Goal: Task Accomplishment & Management: Manage account settings

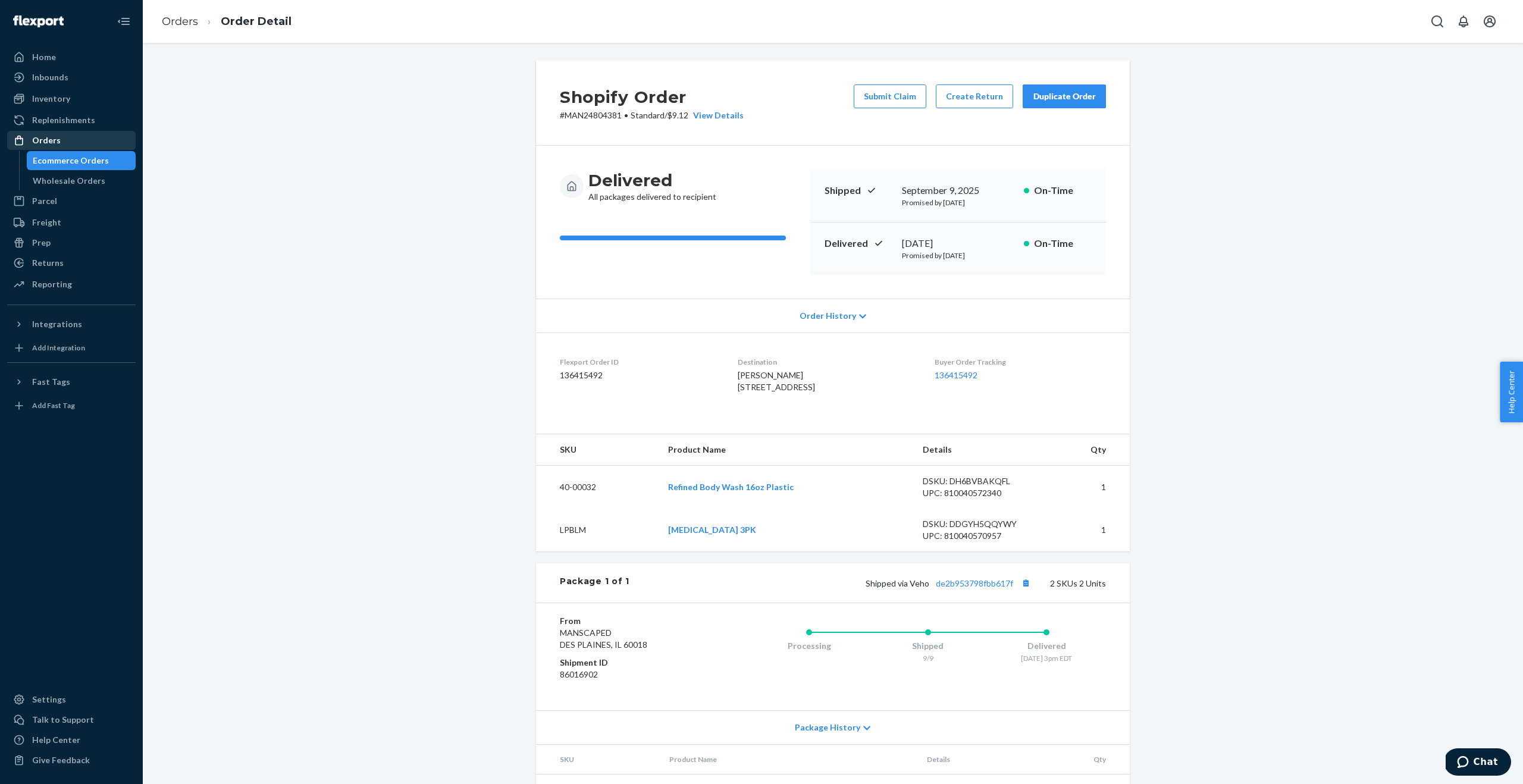
click at [57, 136] on div "Orders" at bounding box center [47, 140] width 28 height 12
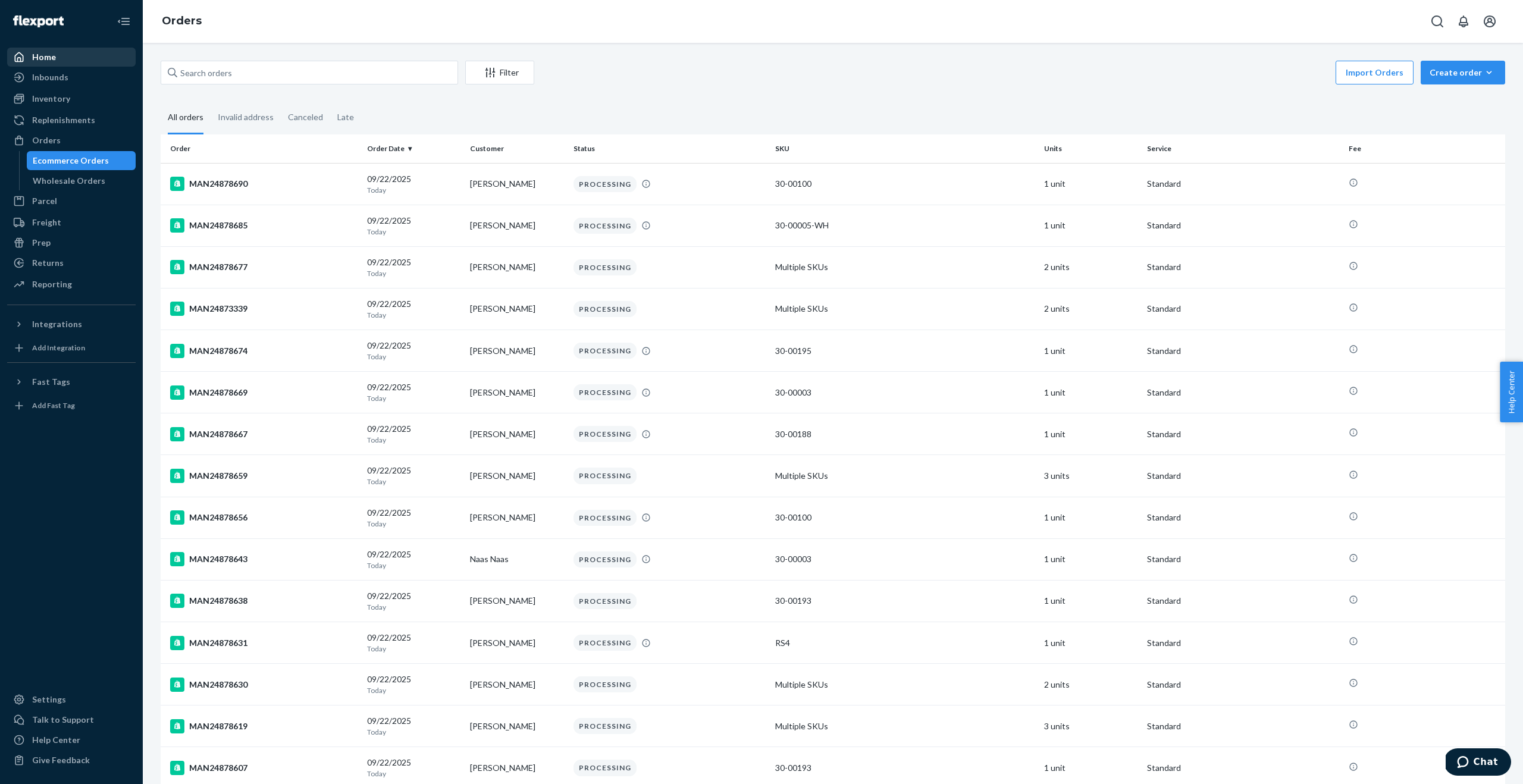
click at [59, 63] on div "Home" at bounding box center [71, 58] width 126 height 17
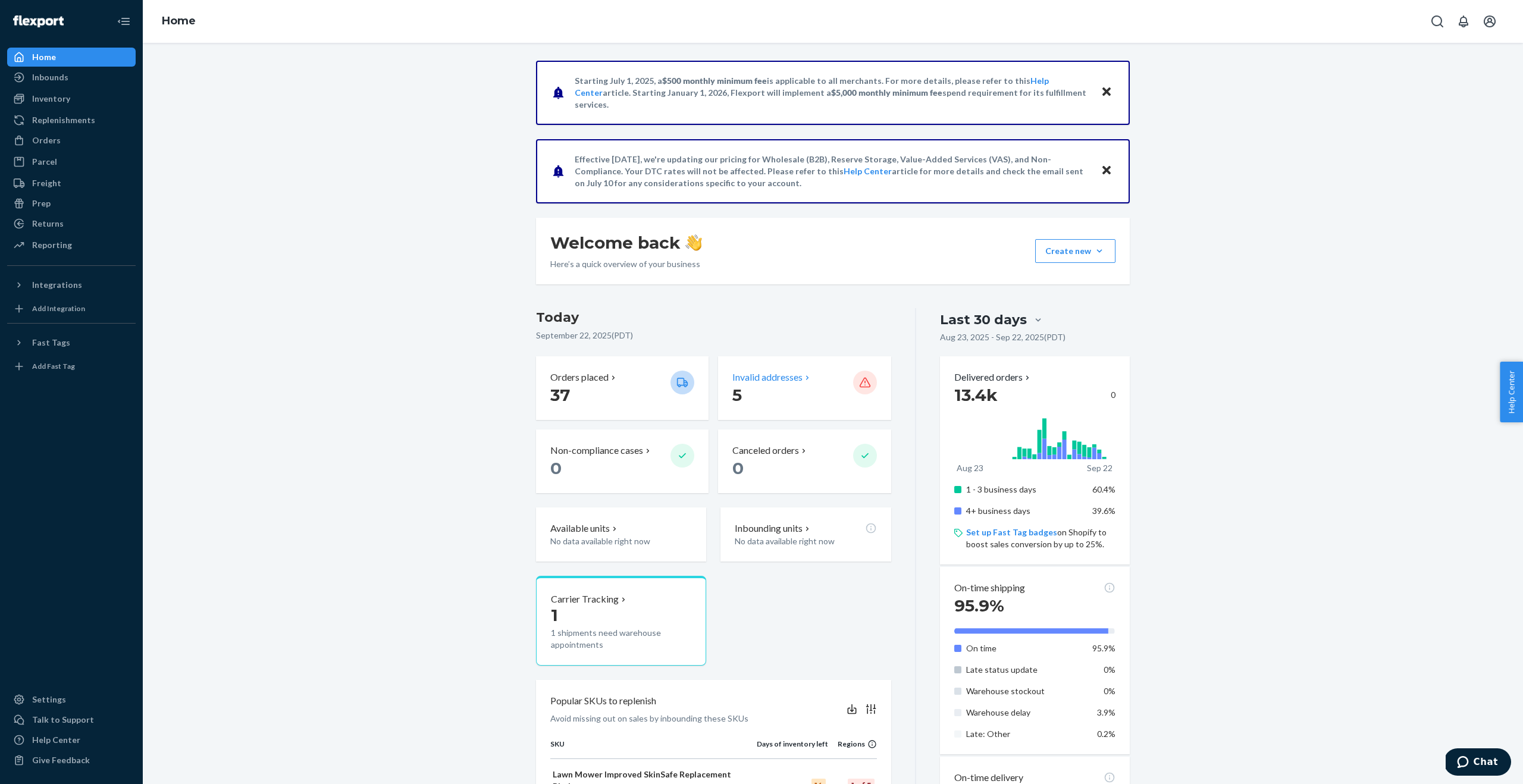
click at [794, 389] on p "5" at bounding box center [787, 395] width 111 height 22
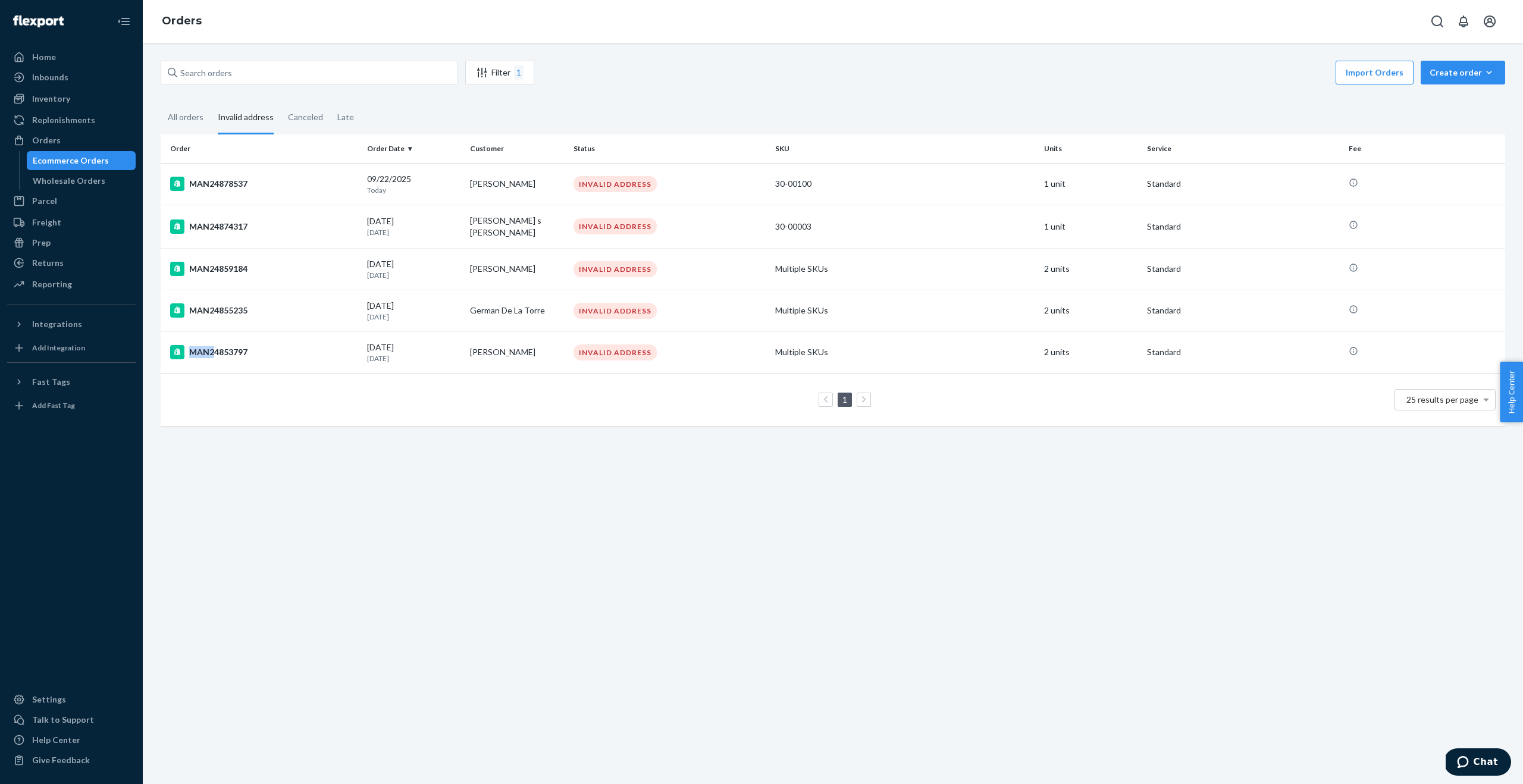
click at [224, 352] on div "MAN24853797" at bounding box center [264, 352] width 188 height 14
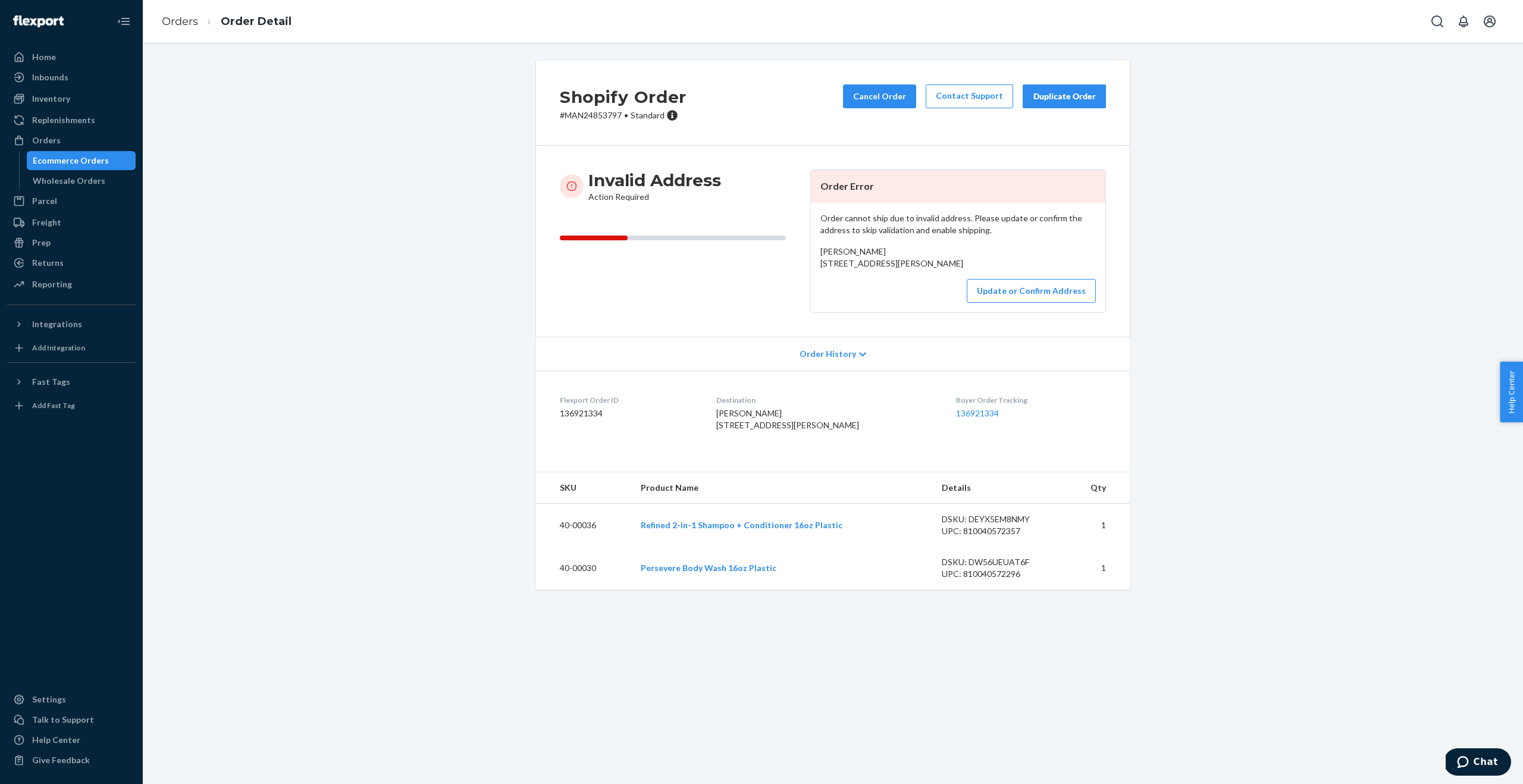
drag, startPoint x: 809, startPoint y: 264, endPoint x: 904, endPoint y: 272, distance: 95.3
click at [904, 272] on div "Invalid Address Action Required Order Error Order cannot ship due to invalid ad…" at bounding box center [832, 241] width 546 height 143
click at [621, 109] on p "# MAN24853797 • Standard" at bounding box center [623, 115] width 127 height 12
drag, startPoint x: 623, startPoint y: 116, endPoint x: 573, endPoint y: 115, distance: 50.0
click at [567, 117] on p "# MAN24853797 • Standard" at bounding box center [623, 115] width 127 height 12
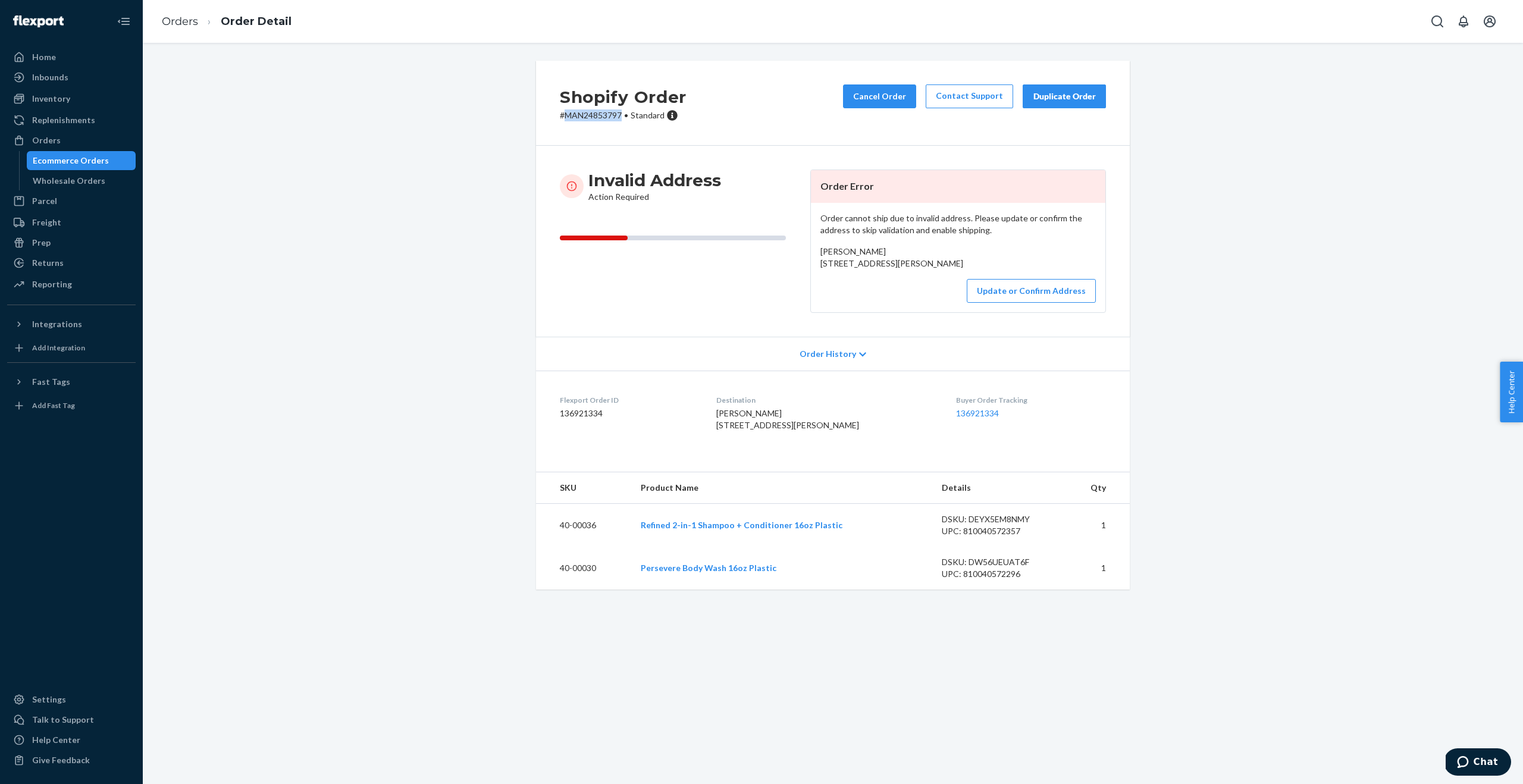
copy p "MAN24853797"
click at [1048, 303] on button "Update or Confirm Address" at bounding box center [1031, 291] width 129 height 24
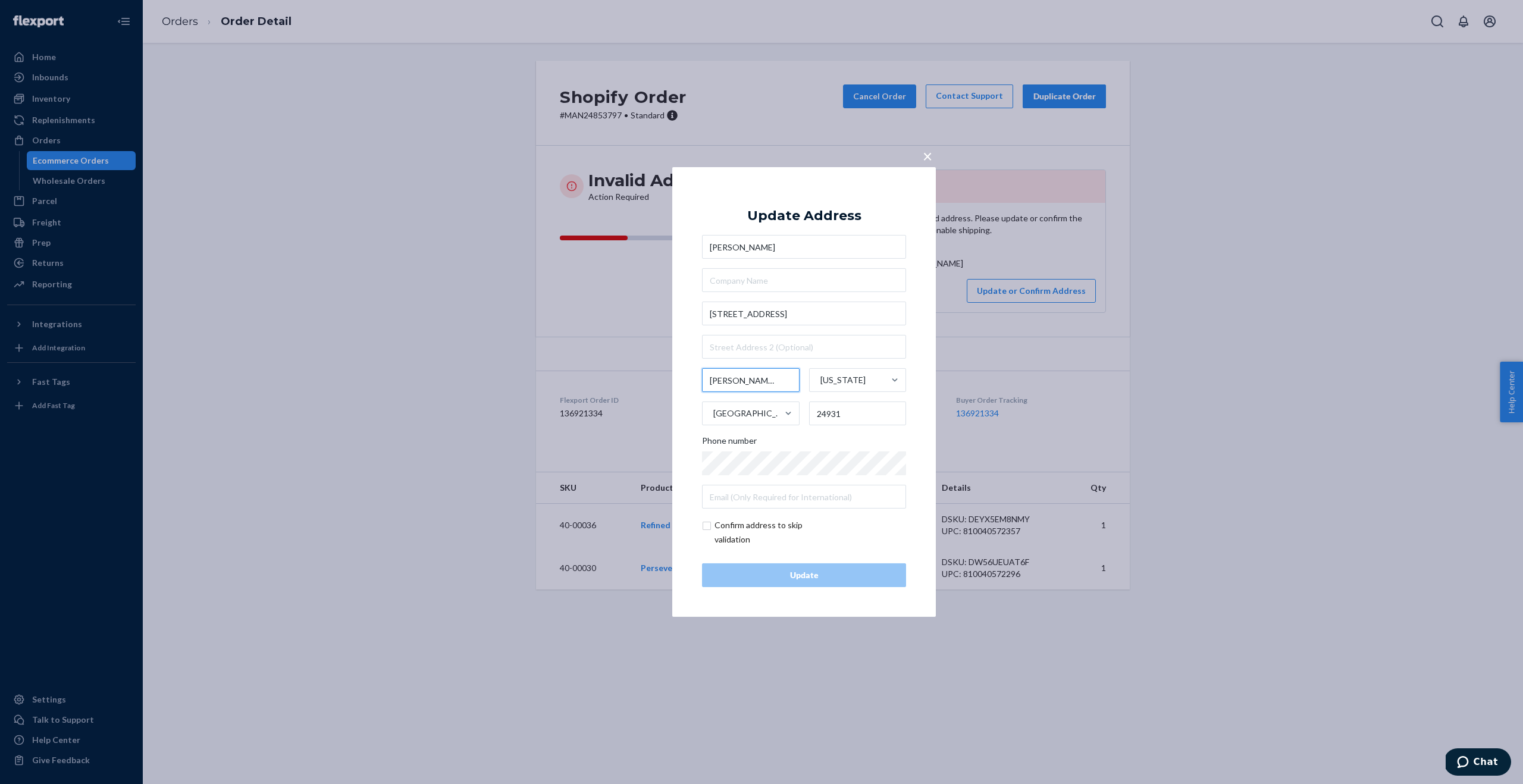
drag, startPoint x: 751, startPoint y: 387, endPoint x: 701, endPoint y: 383, distance: 50.2
click at [702, 383] on input "[PERSON_NAME]" at bounding box center [751, 380] width 98 height 24
paste input "[PERSON_NAME]"
type input "[PERSON_NAME]"
drag, startPoint x: 857, startPoint y: 415, endPoint x: 808, endPoint y: 415, distance: 49.0
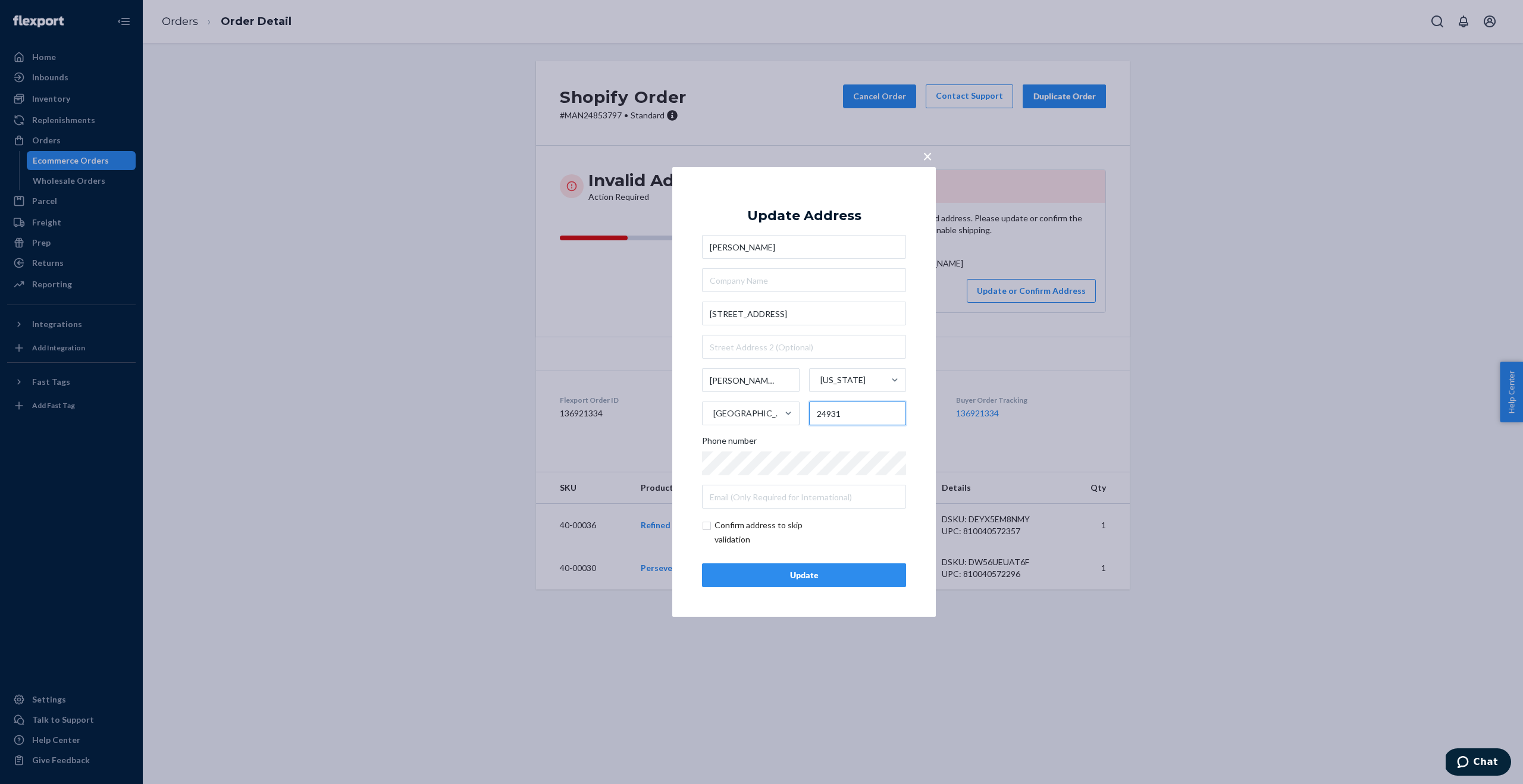
click at [808, 415] on div "[PERSON_NAME] [US_STATE][GEOGRAPHIC_DATA][PERSON_NAME] 24931" at bounding box center [804, 397] width 204 height 57
paste input "77"
type input "24977"
click at [762, 565] on button "Update" at bounding box center [804, 575] width 204 height 24
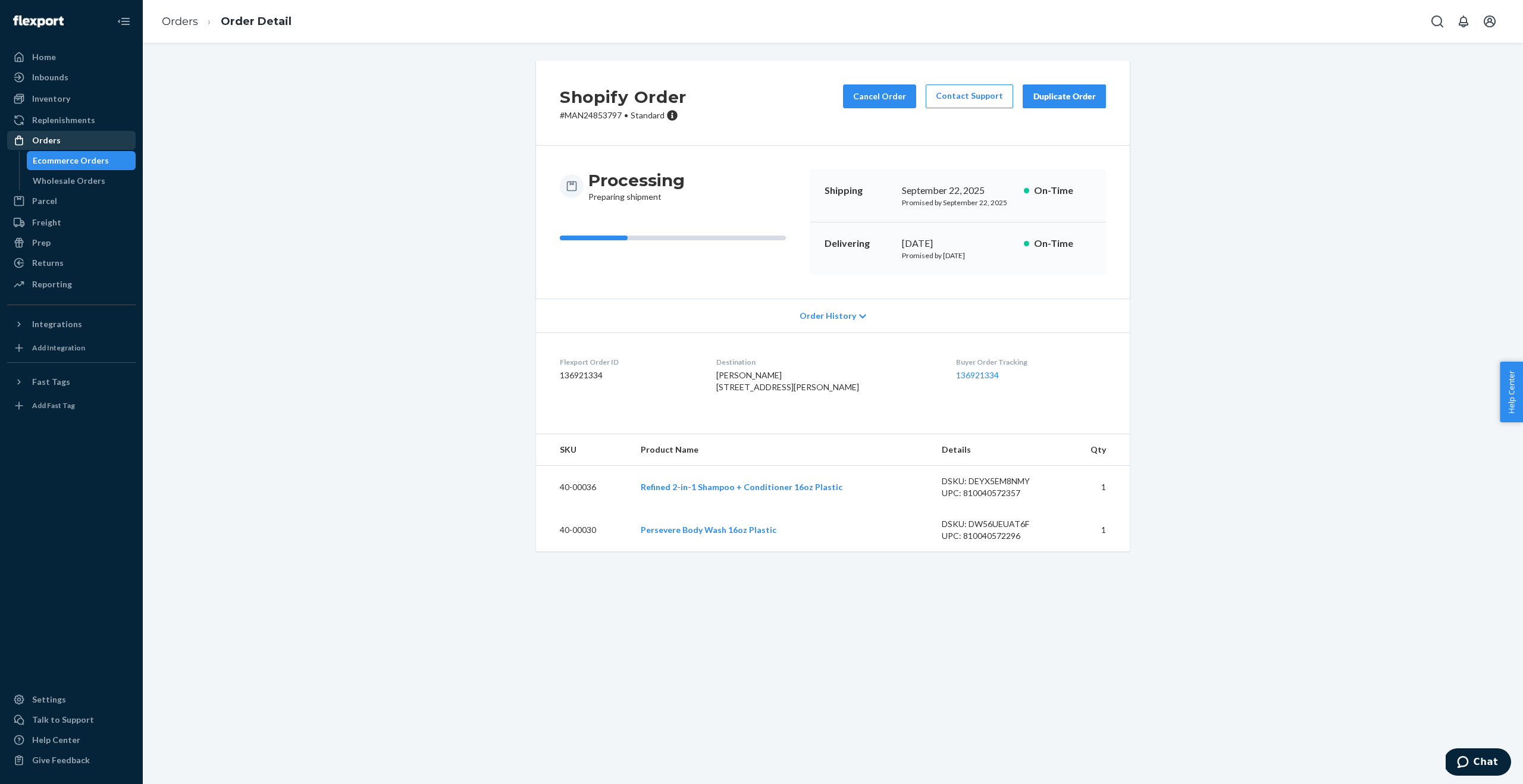
click at [45, 141] on div "Orders" at bounding box center [47, 140] width 28 height 12
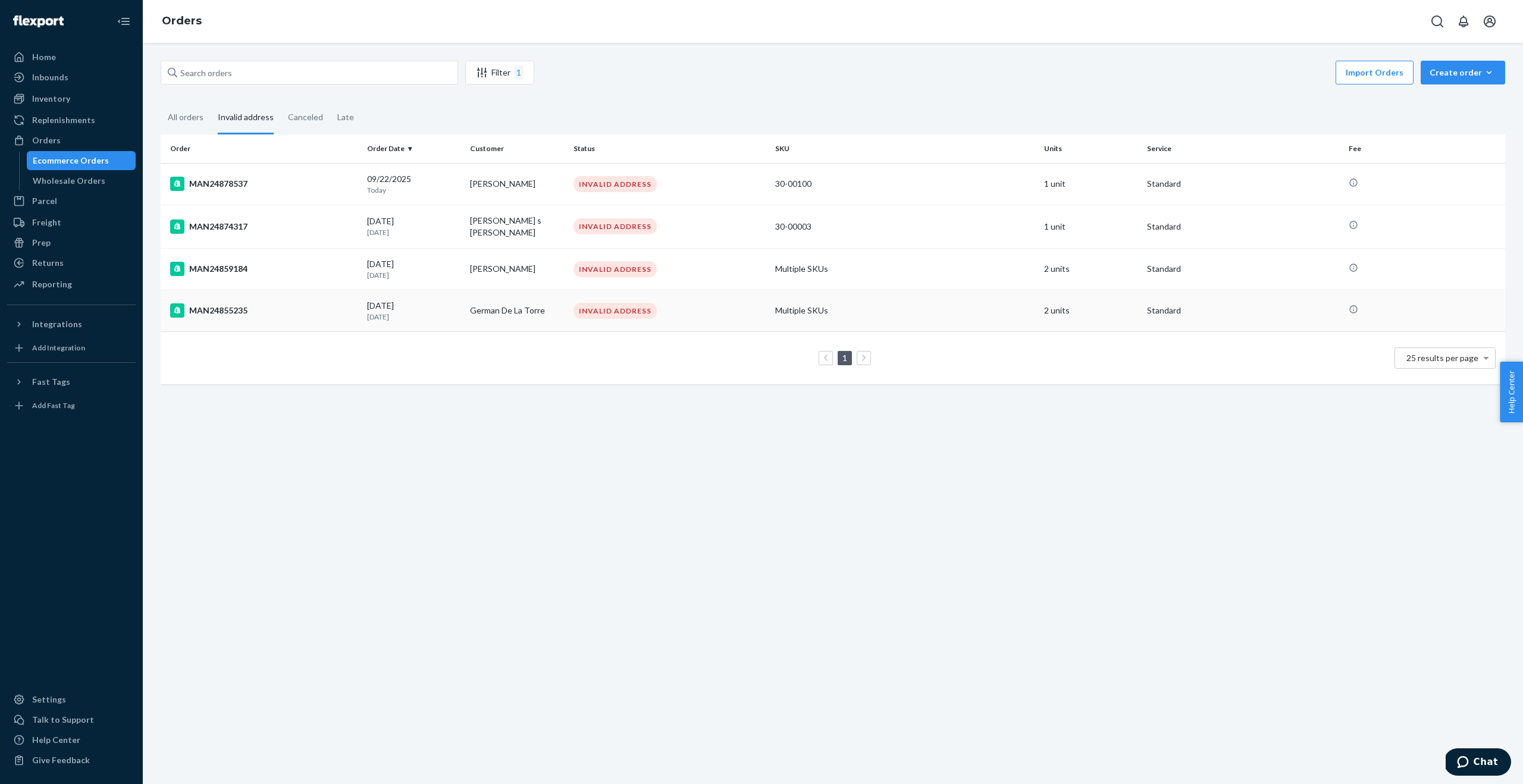
click at [240, 308] on div "MAN24855235" at bounding box center [264, 310] width 188 height 14
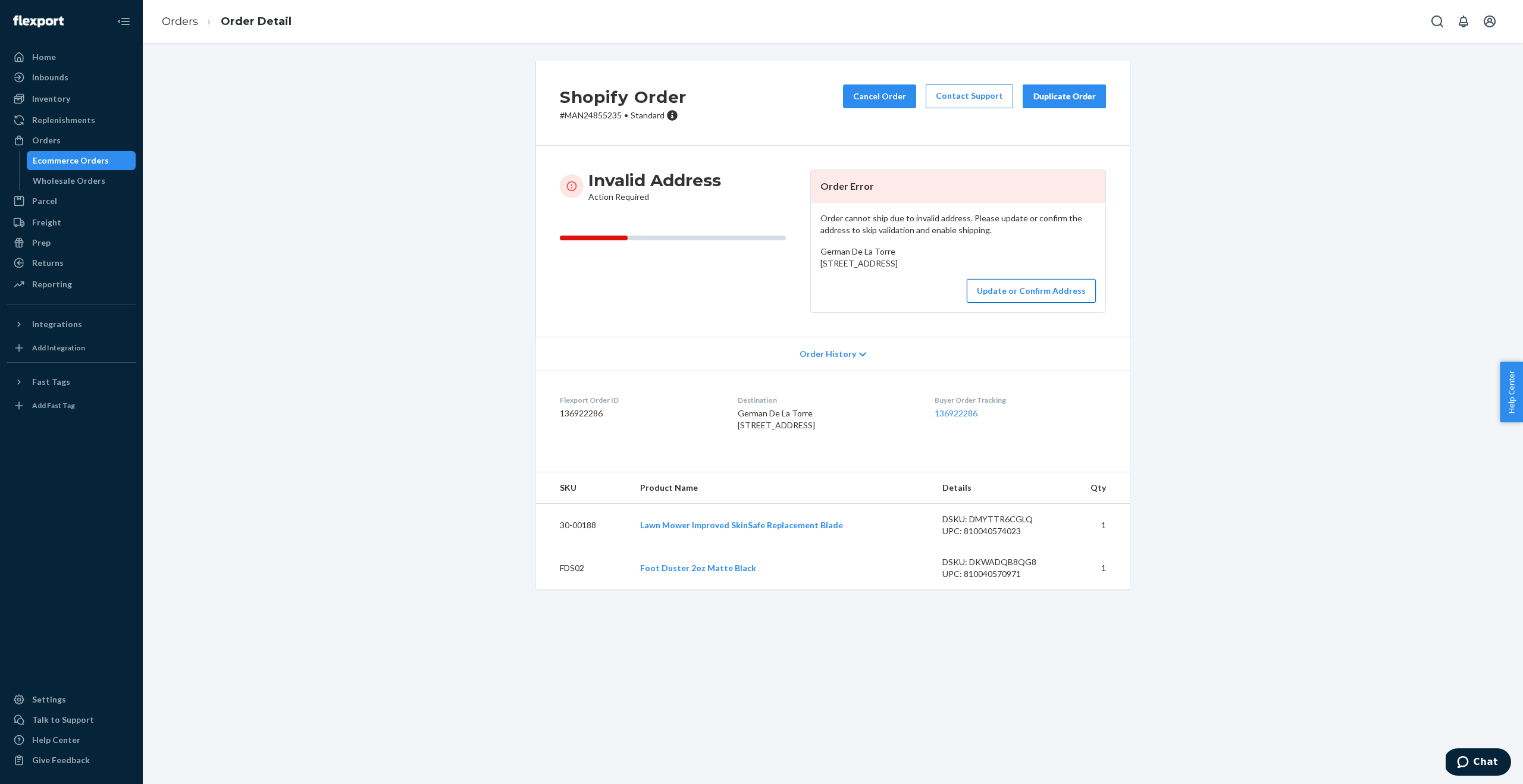
click at [1022, 303] on button "Update or Confirm Address" at bounding box center [1031, 291] width 129 height 24
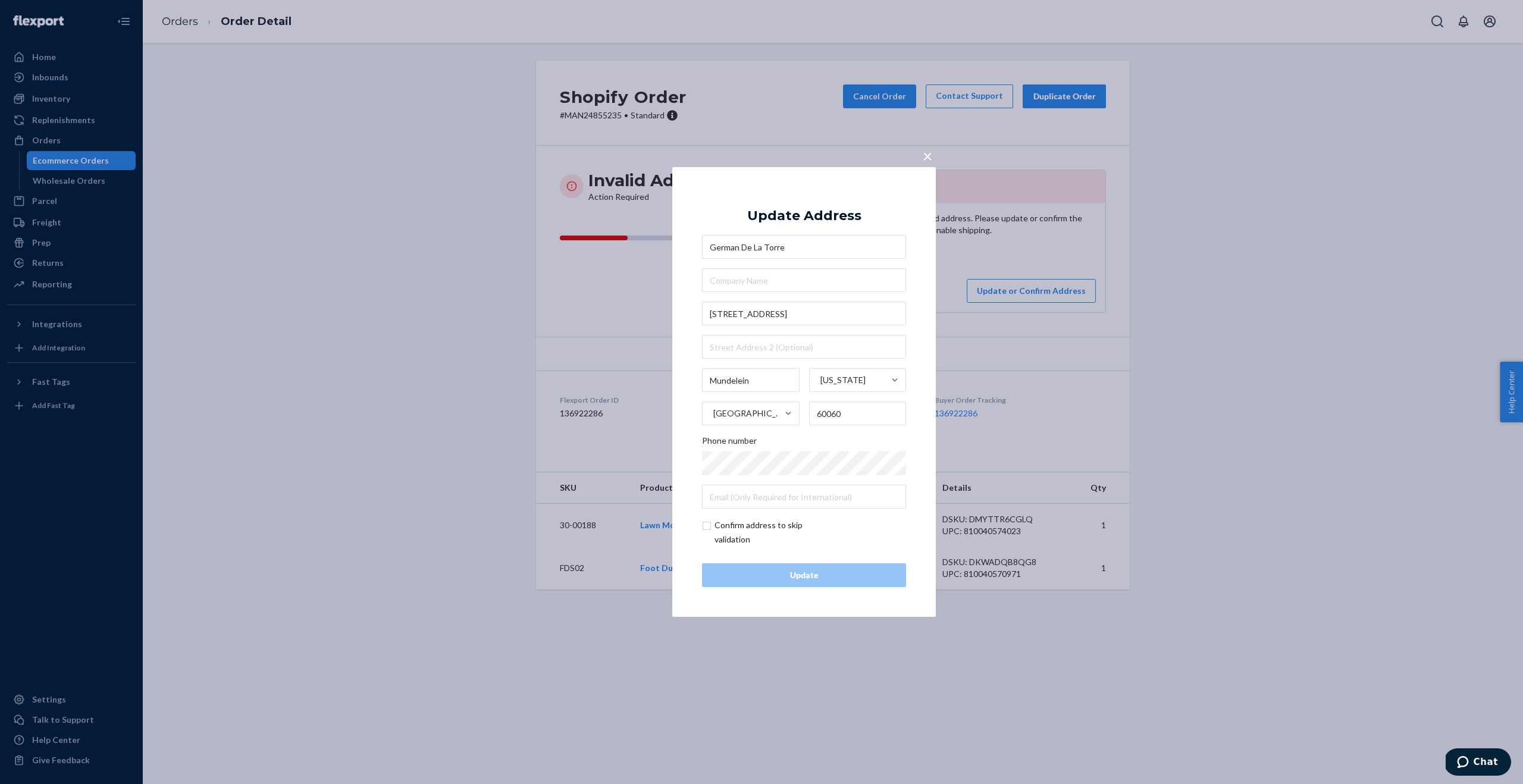
click at [928, 157] on span "×" at bounding box center [927, 156] width 9 height 20
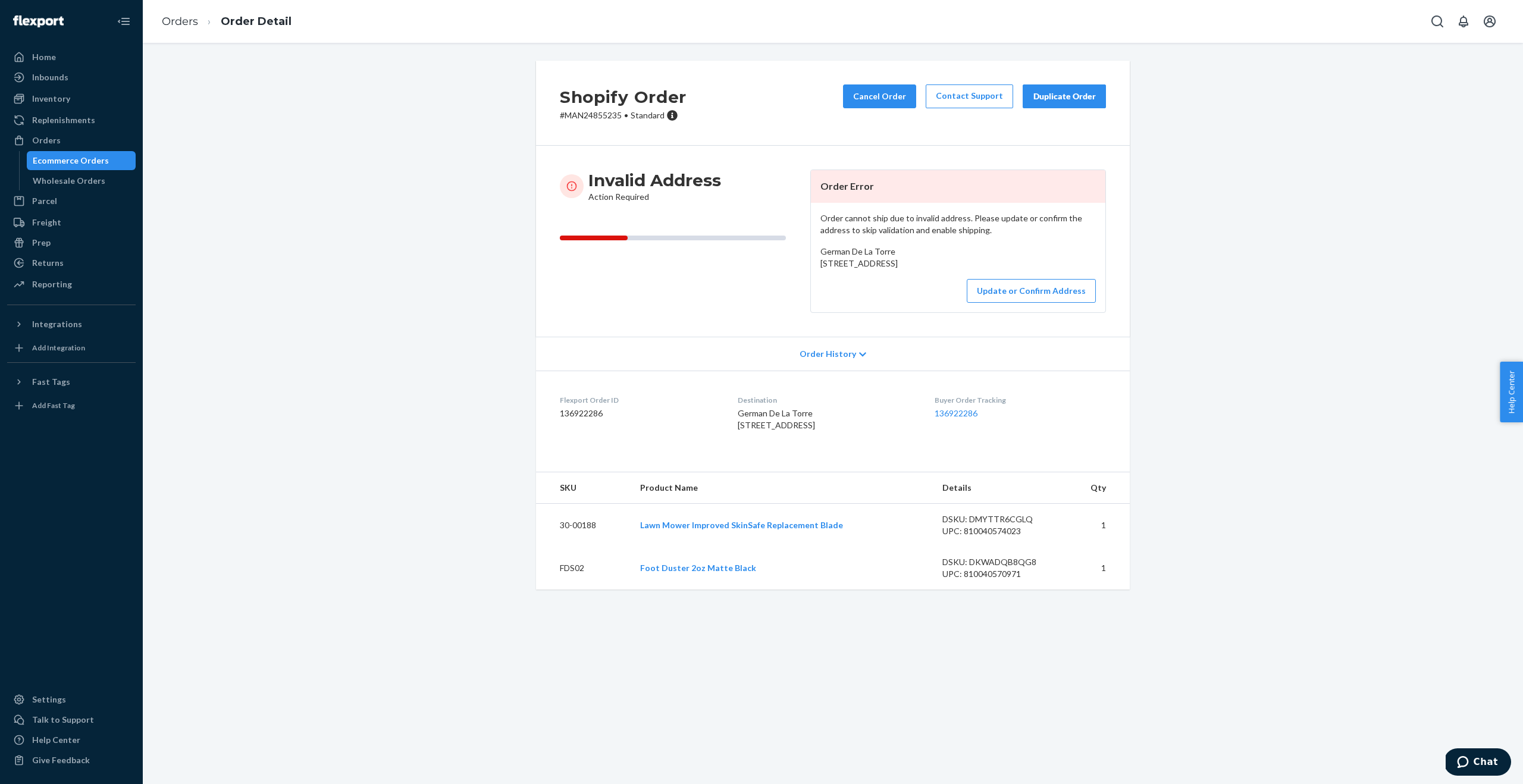
click at [817, 263] on div "Order cannot ship due to invalid address. Please update or confirm the address …" at bounding box center [958, 257] width 294 height 109
drag, startPoint x: 818, startPoint y: 260, endPoint x: 898, endPoint y: 272, distance: 80.9
click at [898, 272] on div "Order cannot ship due to invalid address. Please update or confirm the address …" at bounding box center [958, 257] width 294 height 109
click at [1007, 303] on button "Update or Confirm Address" at bounding box center [1031, 291] width 129 height 24
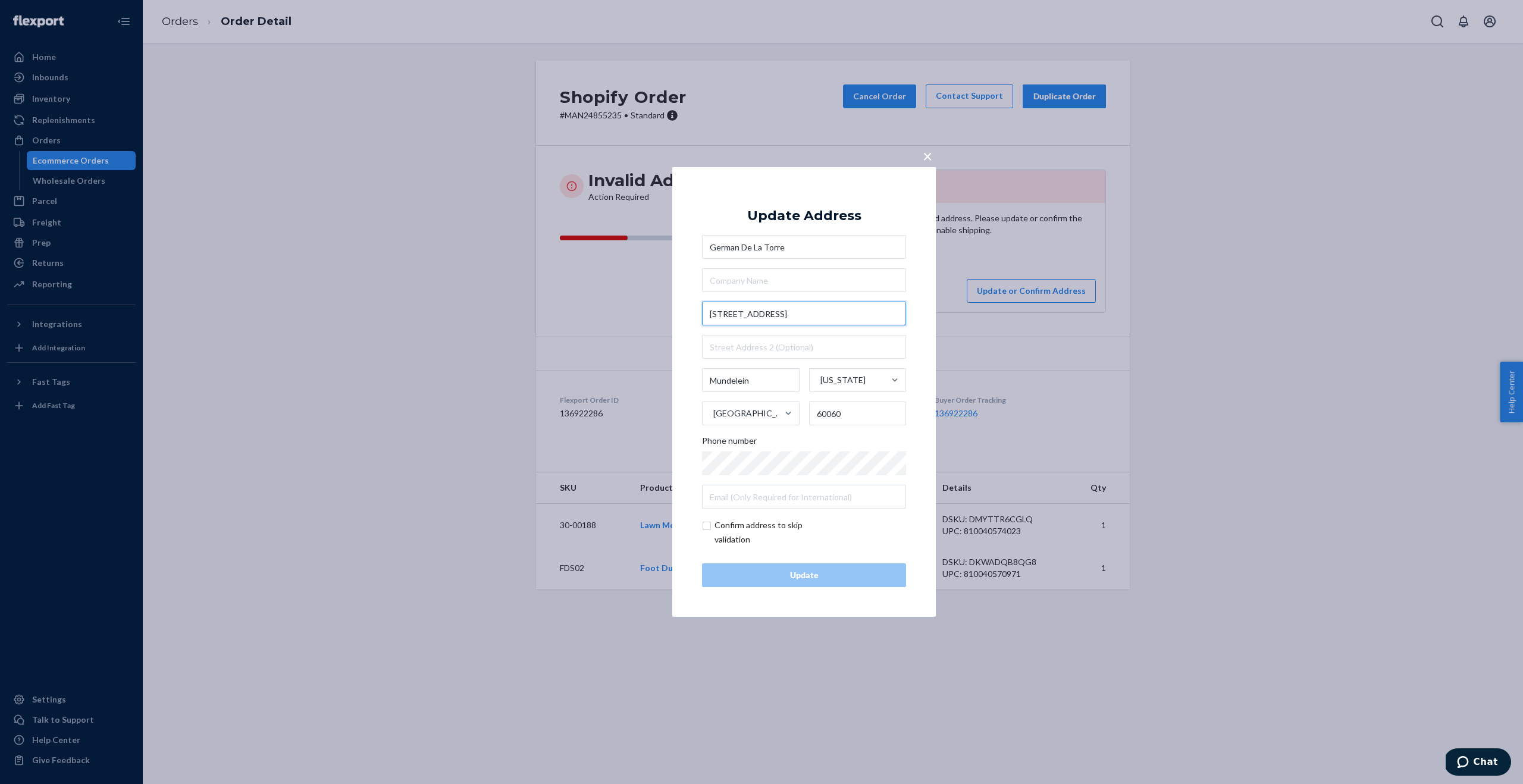
click at [752, 314] on input "[STREET_ADDRESS]" at bounding box center [804, 314] width 204 height 24
click at [843, 284] on input "text" at bounding box center [804, 280] width 204 height 24
click at [777, 314] on input "[STREET_ADDRESS]" at bounding box center [804, 314] width 204 height 24
type input "[STREET_ADDRESS]"
click at [931, 156] on span "×" at bounding box center [927, 156] width 9 height 20
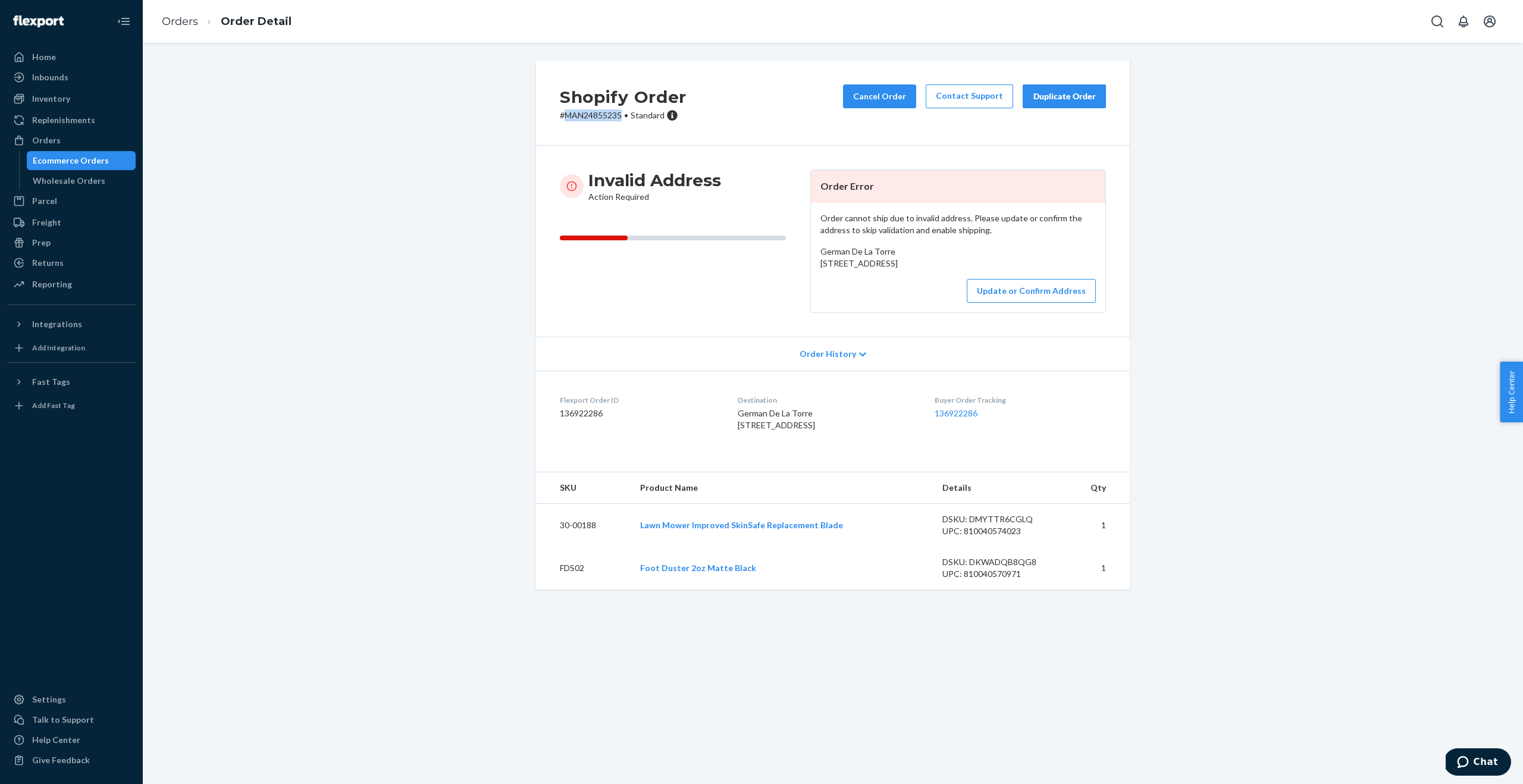
drag, startPoint x: 620, startPoint y: 115, endPoint x: 565, endPoint y: 117, distance: 55.0
click at [565, 117] on p "# MAN24855235 • Standard" at bounding box center [623, 115] width 127 height 12
copy p "MAN24855235"
click at [1018, 303] on button "Update or Confirm Address" at bounding box center [1031, 291] width 129 height 24
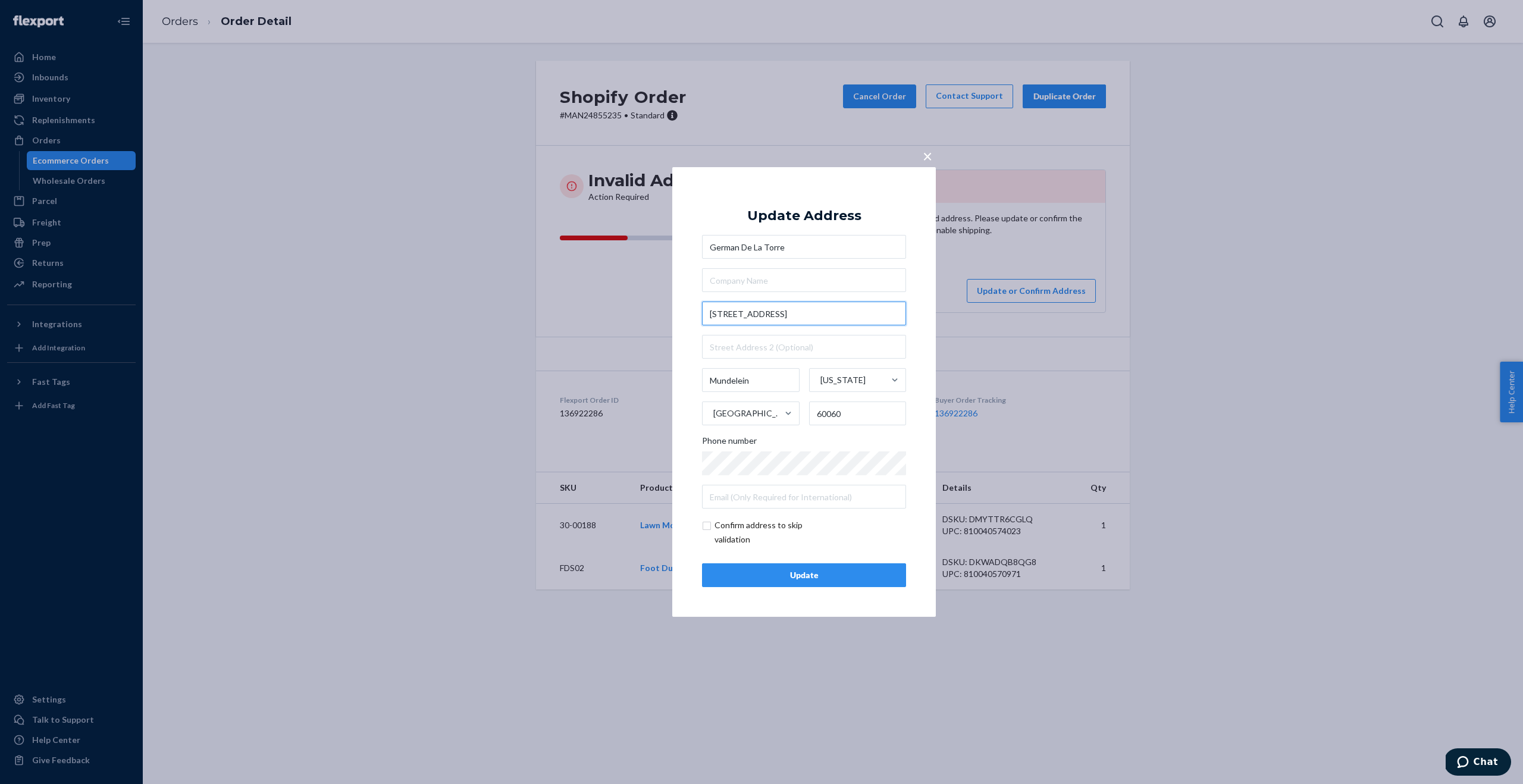
drag, startPoint x: 809, startPoint y: 314, endPoint x: 681, endPoint y: 310, distance: 128.1
click at [681, 310] on div "× Update Address [STREET_ADDRESS][US_STATE] Phone number Confirm address to ski…" at bounding box center [804, 391] width 264 height 450
paste input "IL Route 83"
type input "26265 N IL Route 83"
click at [836, 294] on div "[GEOGRAPHIC_DATA] [GEOGRAPHIC_DATA], [GEOGRAPHIC_DATA], [GEOGRAPHIC_DATA] [GEOG…" at bounding box center [804, 372] width 204 height 274
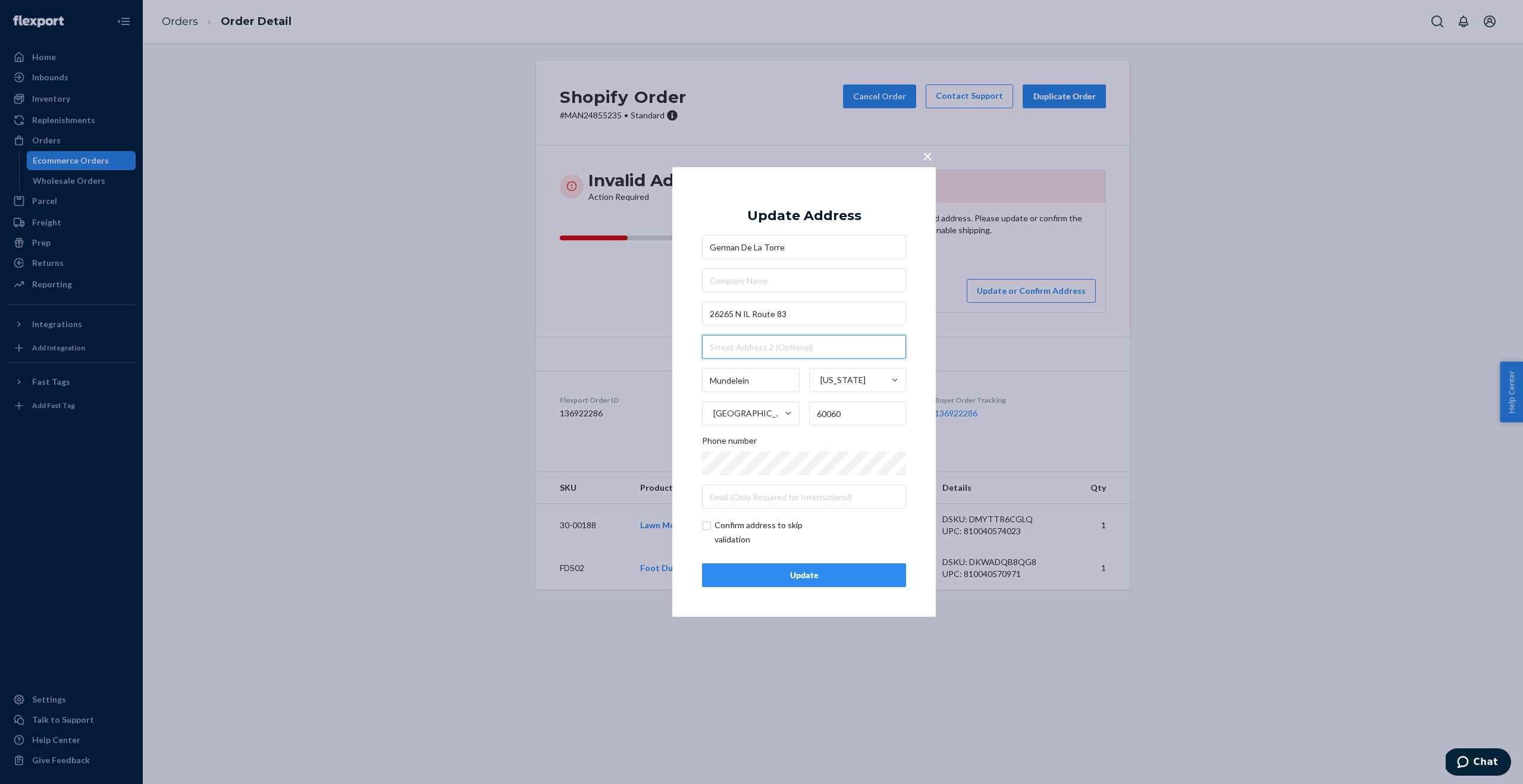
click at [726, 349] on input "text" at bounding box center [804, 347] width 204 height 24
paste input "Lot 26"
type input "Lot 26"
click at [781, 574] on div "Update" at bounding box center [804, 575] width 183 height 12
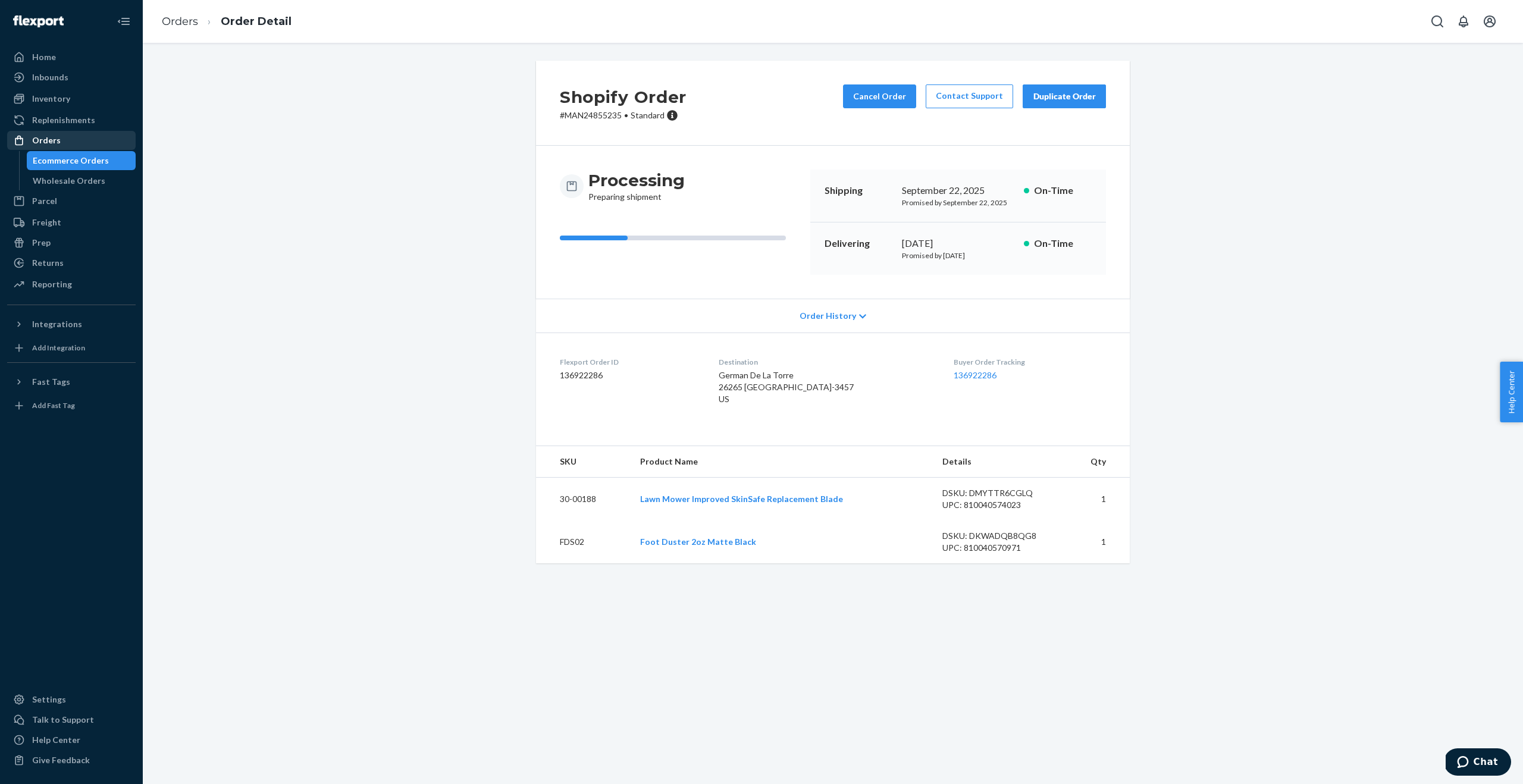
click at [65, 137] on div "Orders" at bounding box center [71, 140] width 126 height 17
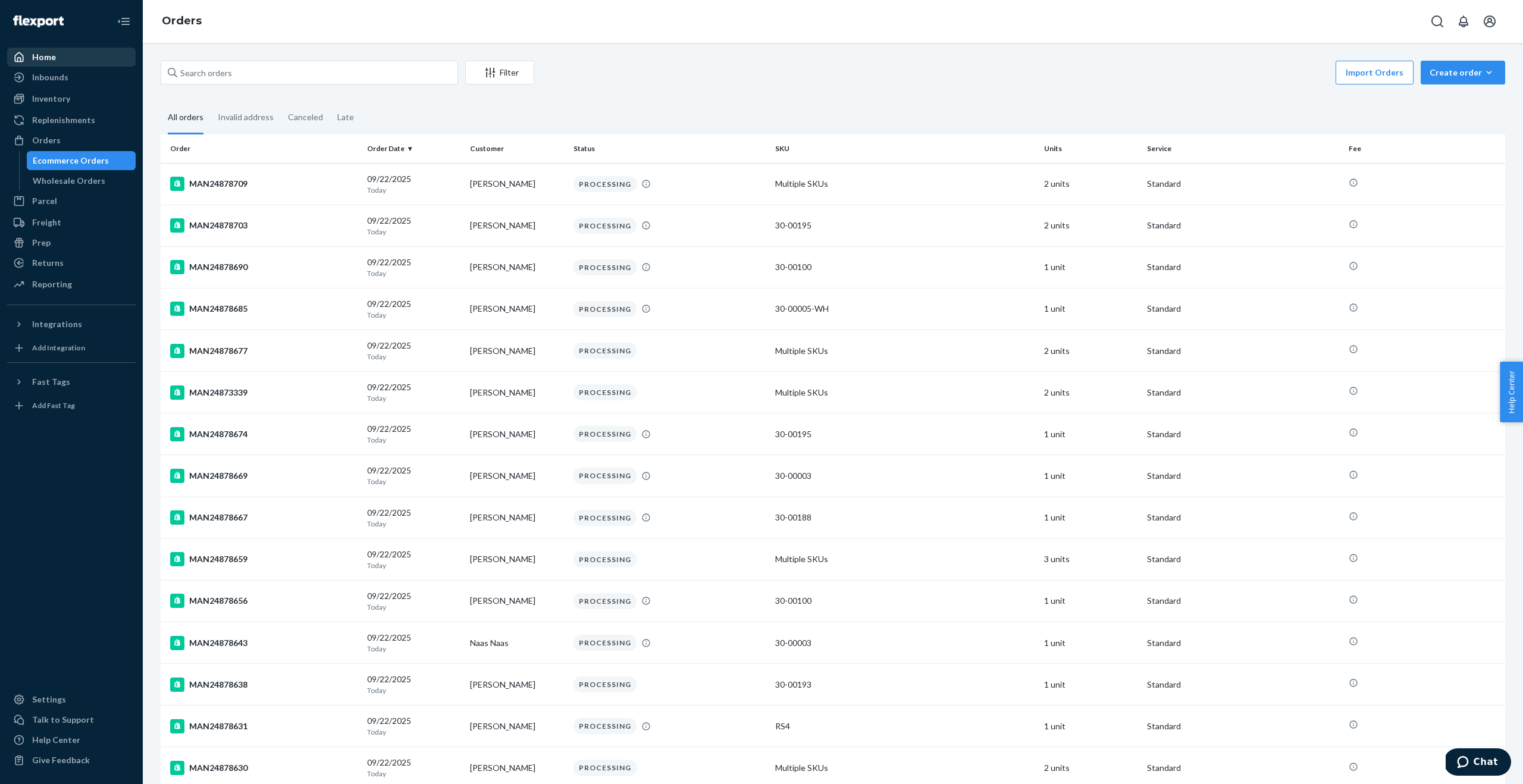
click at [53, 61] on div "Home" at bounding box center [44, 57] width 24 height 12
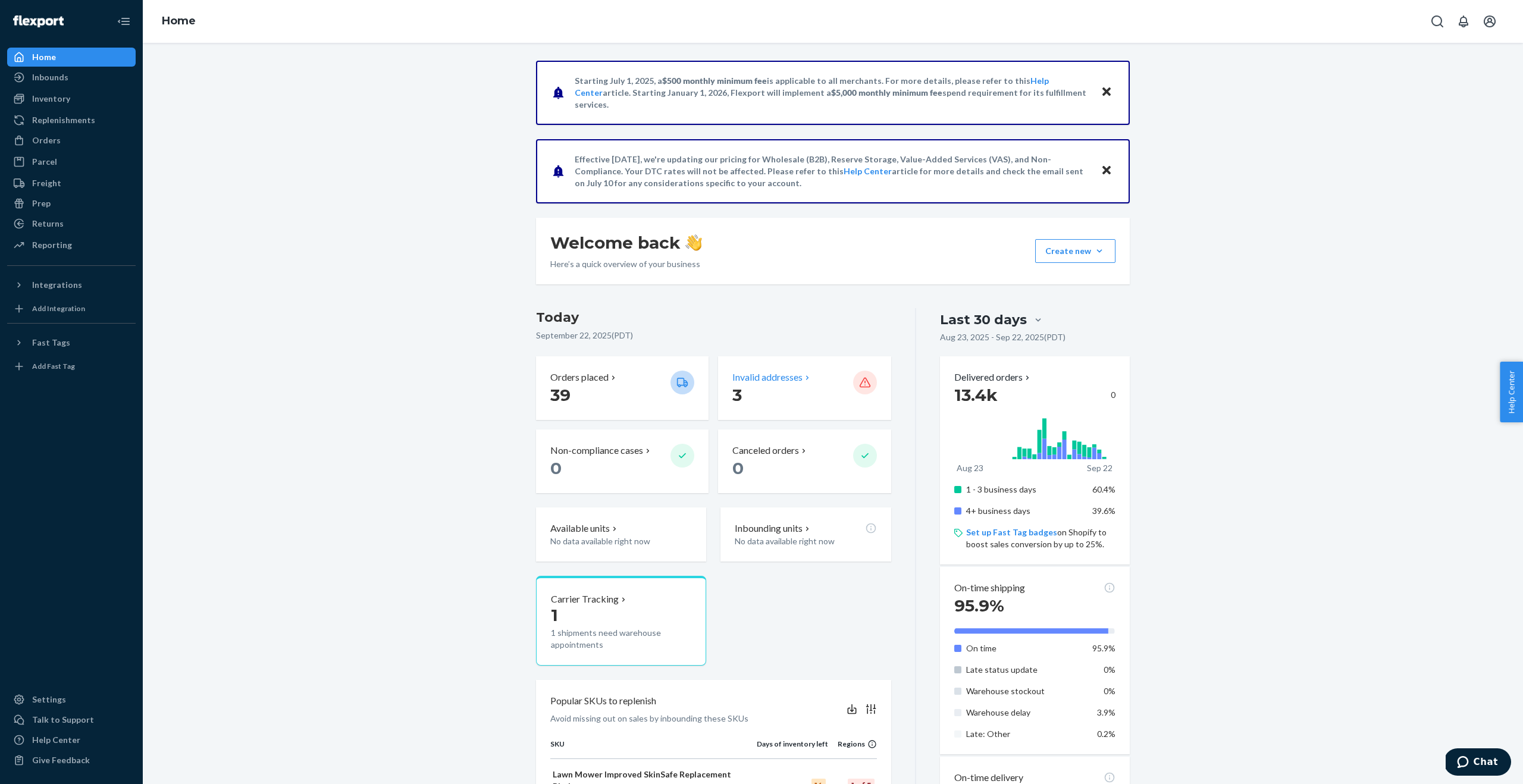
click at [802, 399] on p "3" at bounding box center [787, 395] width 111 height 22
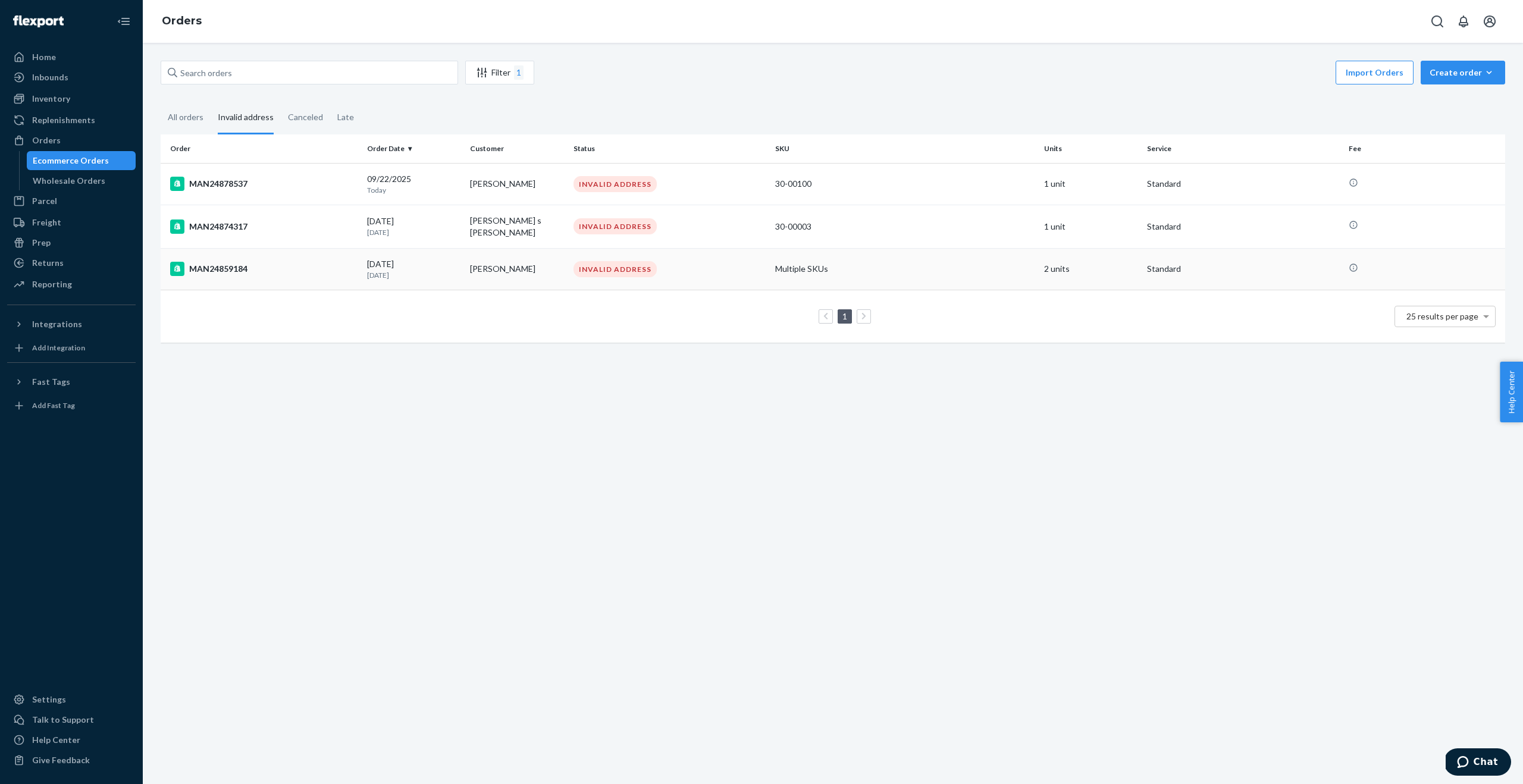
click at [236, 267] on div "MAN24859184" at bounding box center [264, 269] width 188 height 14
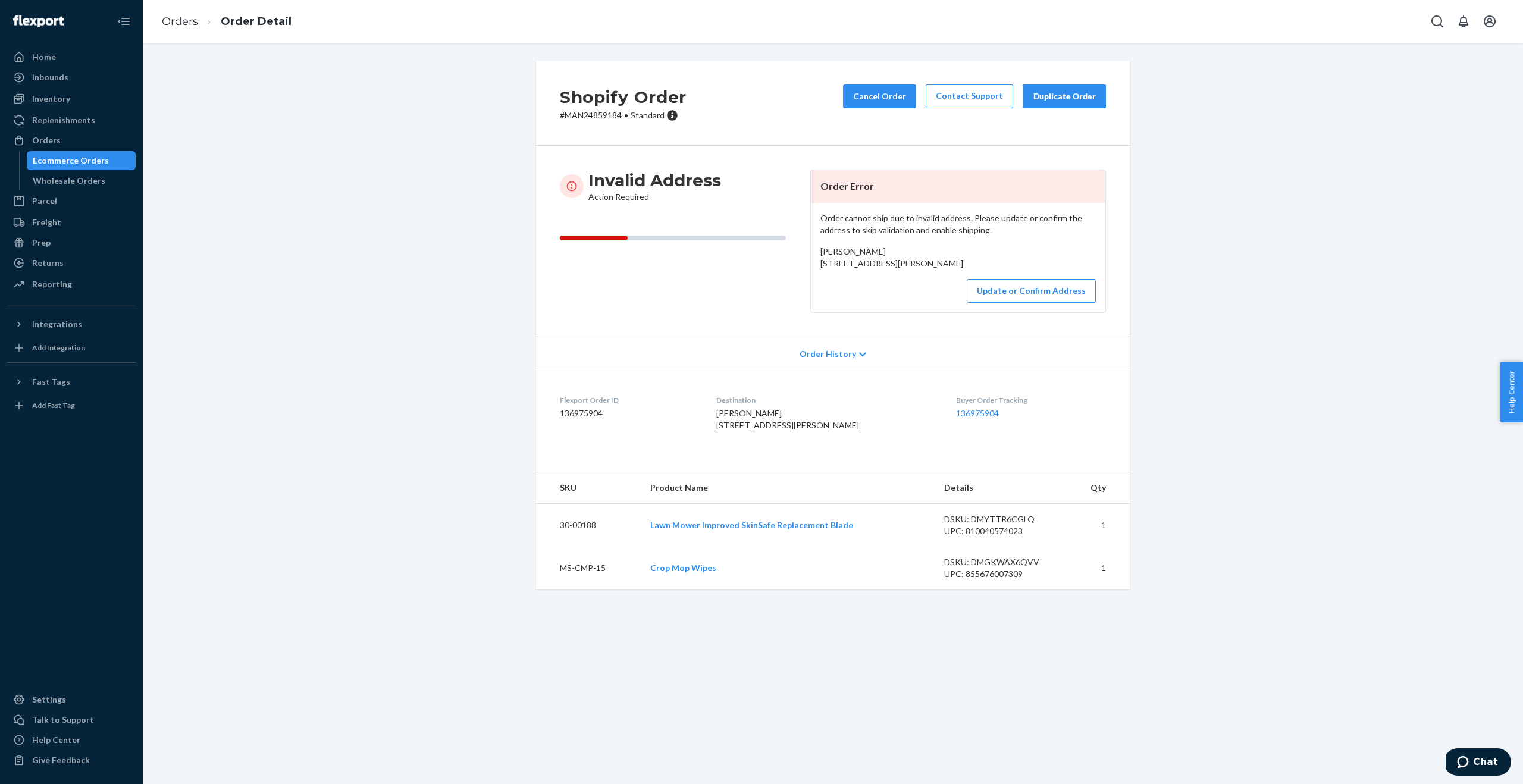
drag, startPoint x: 819, startPoint y: 262, endPoint x: 894, endPoint y: 271, distance: 75.5
click at [894, 271] on div "Order cannot ship due to invalid address. Please update or confirm the address …" at bounding box center [958, 257] width 294 height 109
click at [623, 117] on p "# MAN24859184 • Standard" at bounding box center [623, 115] width 127 height 12
drag, startPoint x: 617, startPoint y: 115, endPoint x: 585, endPoint y: 115, distance: 32.0
click at [585, 115] on p "# MAN24859184 • Standard" at bounding box center [623, 115] width 127 height 12
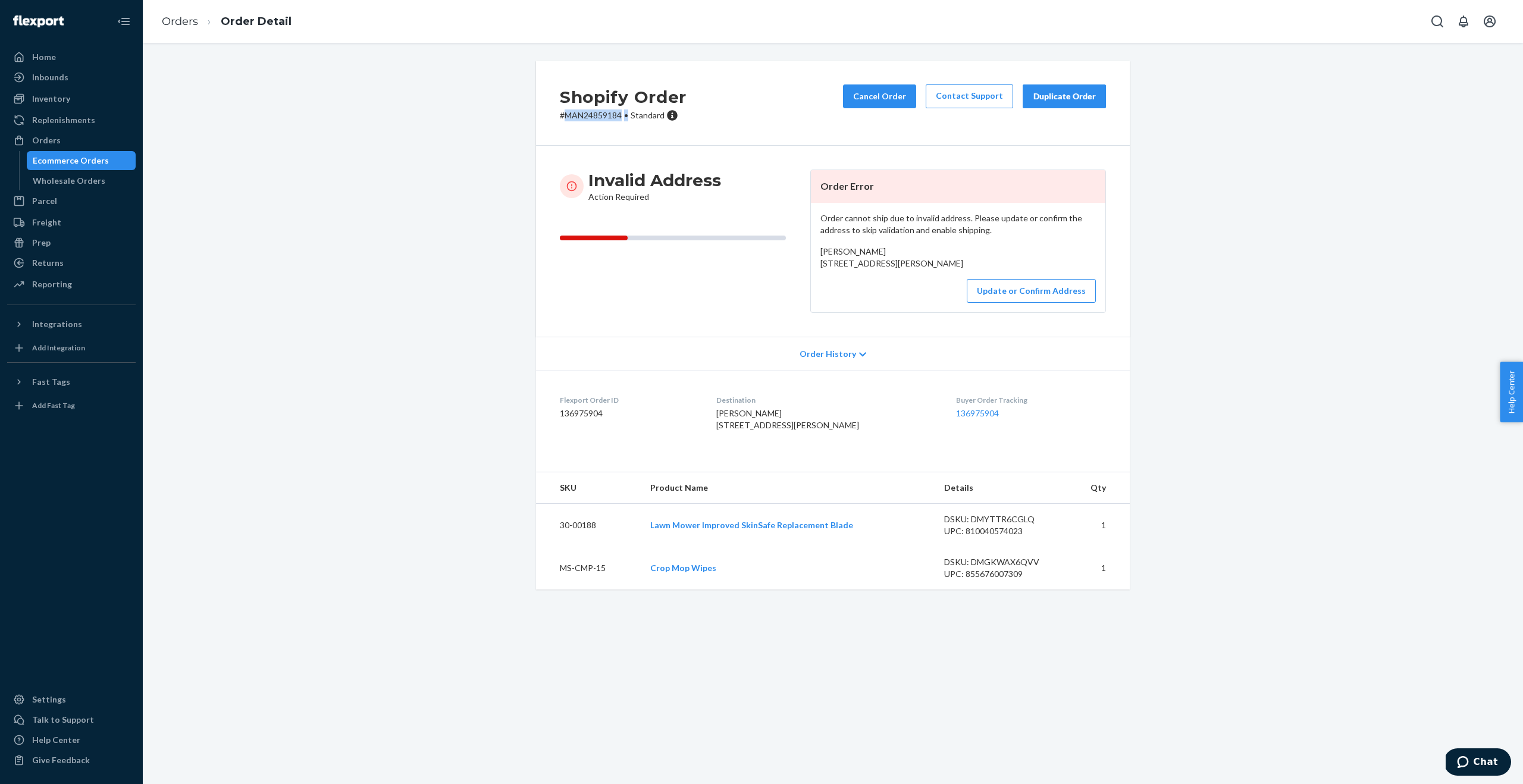
click at [612, 118] on p "# MAN24859184 • Standard" at bounding box center [623, 115] width 127 height 12
drag, startPoint x: 624, startPoint y: 116, endPoint x: 566, endPoint y: 116, distance: 58.0
click at [566, 116] on p "# MAN24859184 • Standard" at bounding box center [623, 115] width 127 height 12
copy p "MAN24859184"
click at [1000, 303] on button "Update or Confirm Address" at bounding box center [1031, 291] width 129 height 24
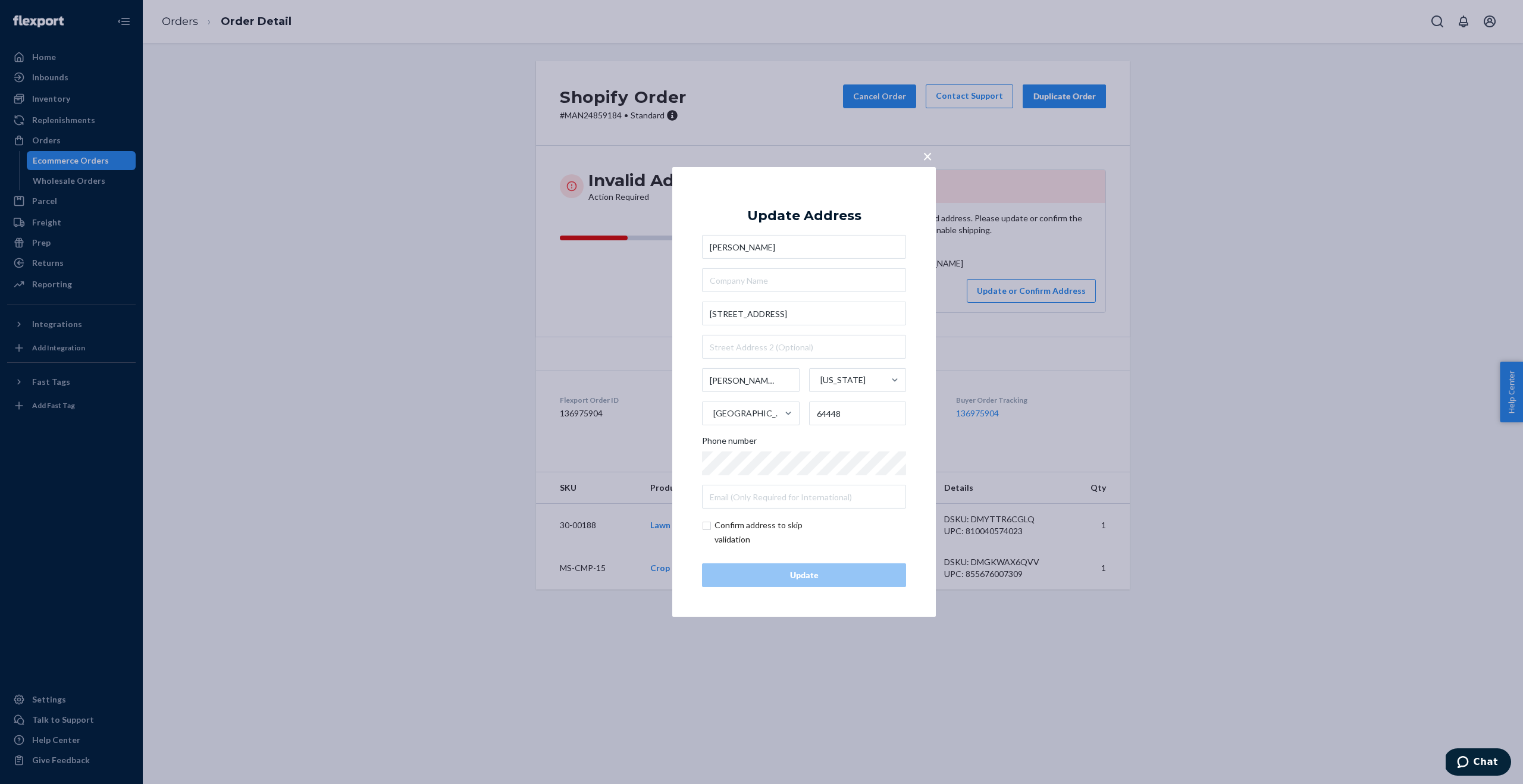
click at [1004, 315] on div "× Update Address Brendon Nold 15840 SE Service rd Faucett Missouri United State…" at bounding box center [762, 392] width 1523 height 784
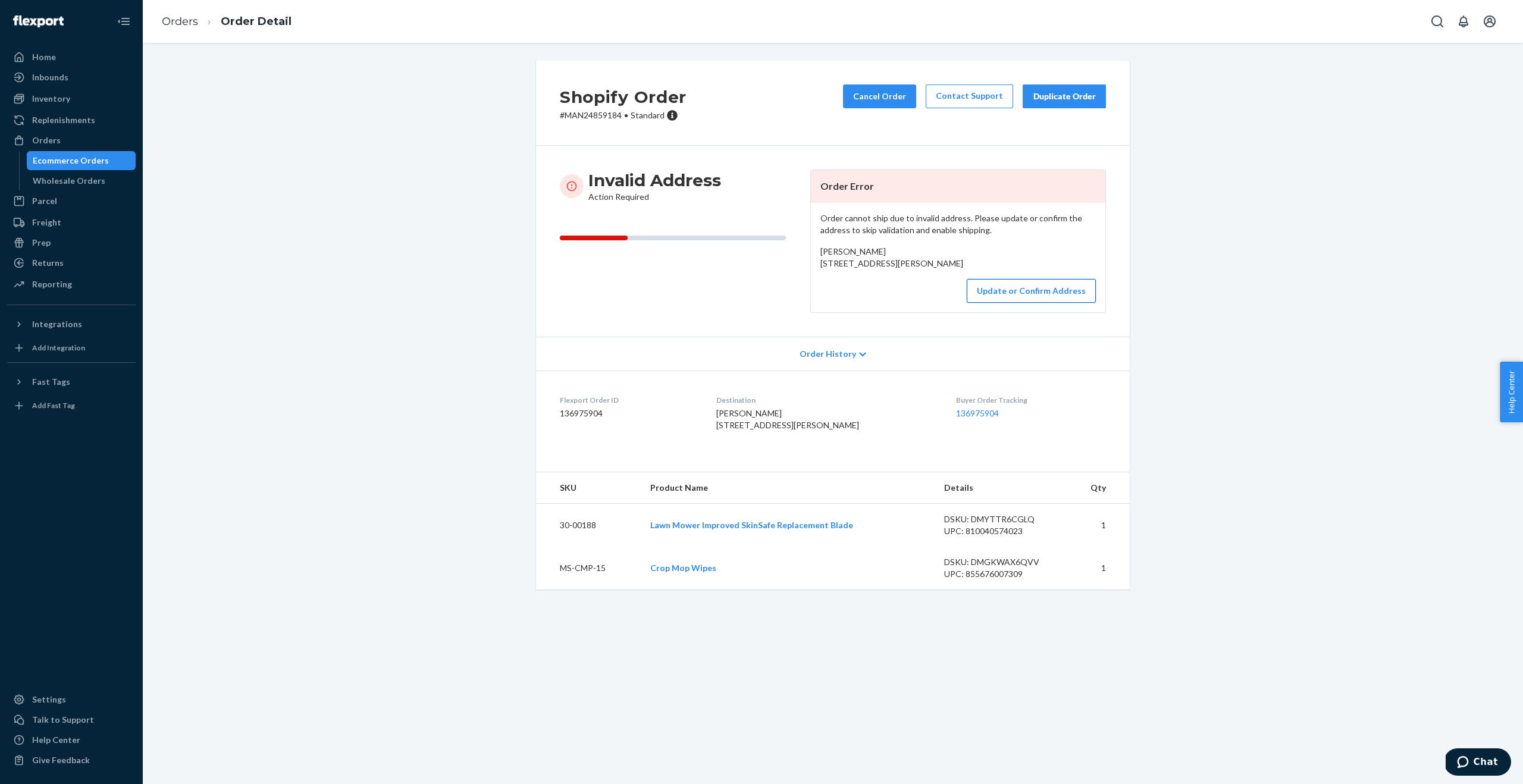
click at [1020, 303] on button "Update or Confirm Address" at bounding box center [1031, 291] width 129 height 24
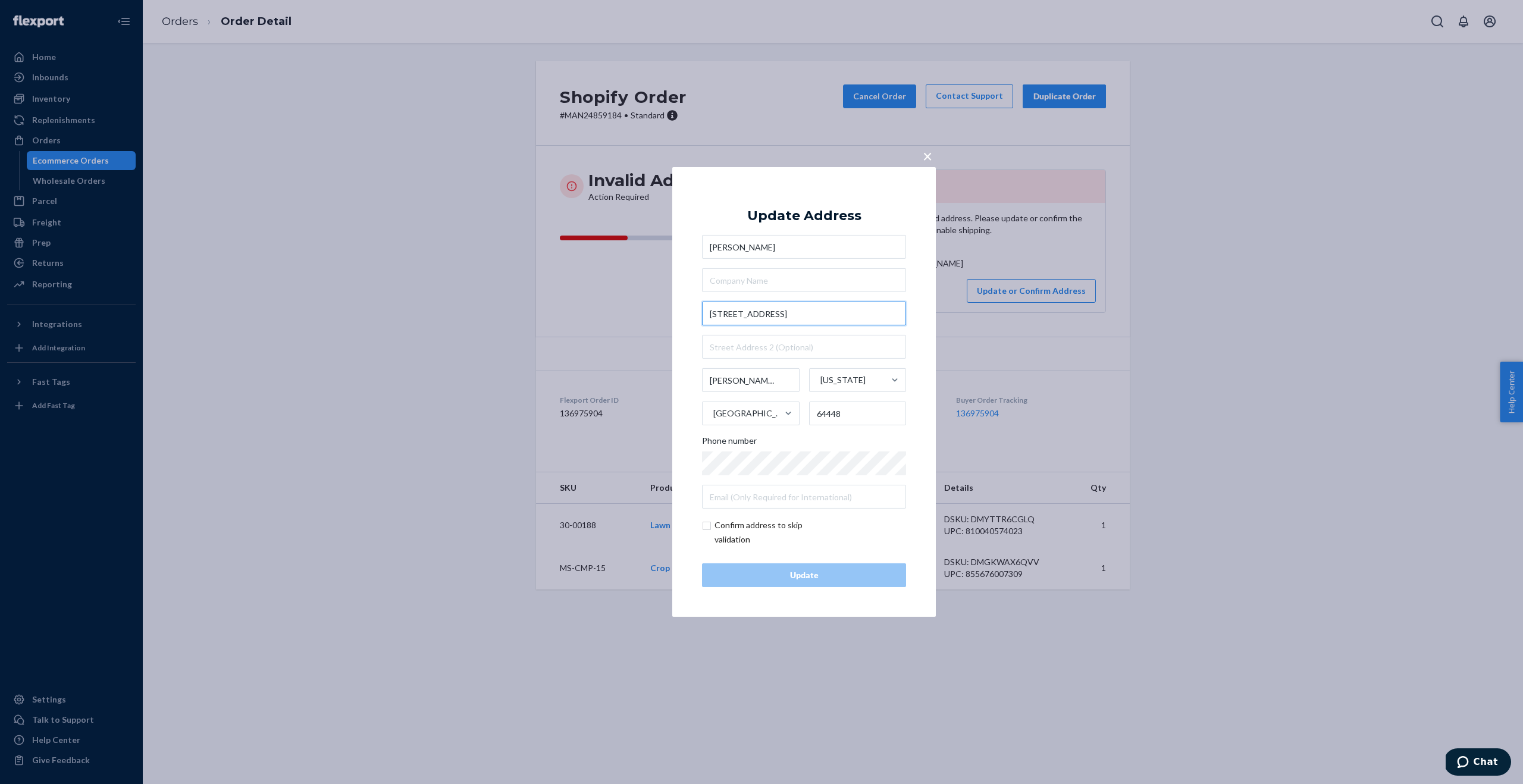
click at [792, 317] on input "15840 SE Service rd" at bounding box center [804, 314] width 204 height 24
drag, startPoint x: 792, startPoint y: 317, endPoint x: 701, endPoint y: 314, distance: 91.0
click at [701, 314] on div "× Update Address Brendon Nold 15840 SE Service rd Faucett Missouri United State…" at bounding box center [804, 391] width 264 height 450
paste input "43rd Service R"
type input "15840 SE 43rd Service Rd"
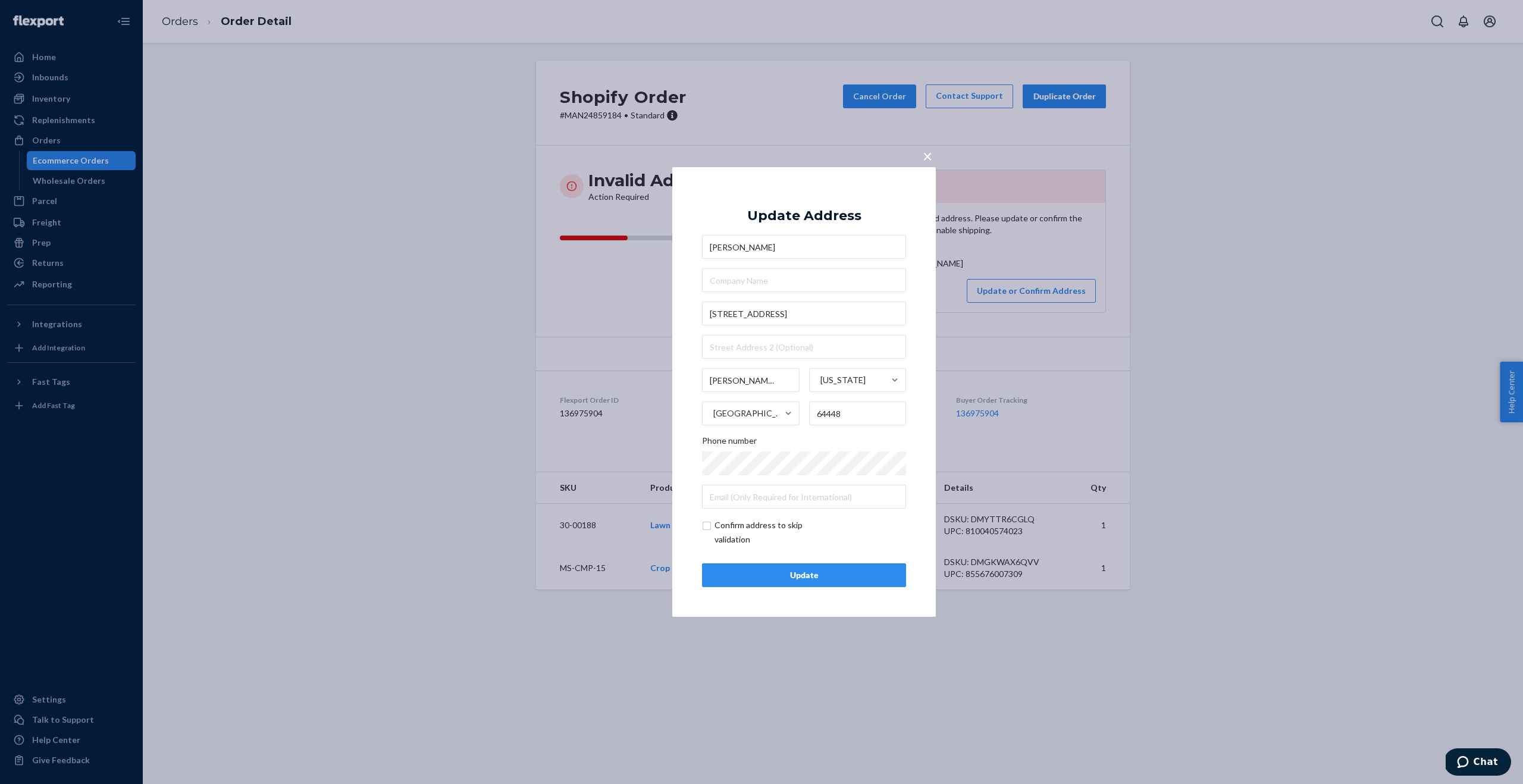
click at [873, 577] on div "Update" at bounding box center [804, 575] width 183 height 12
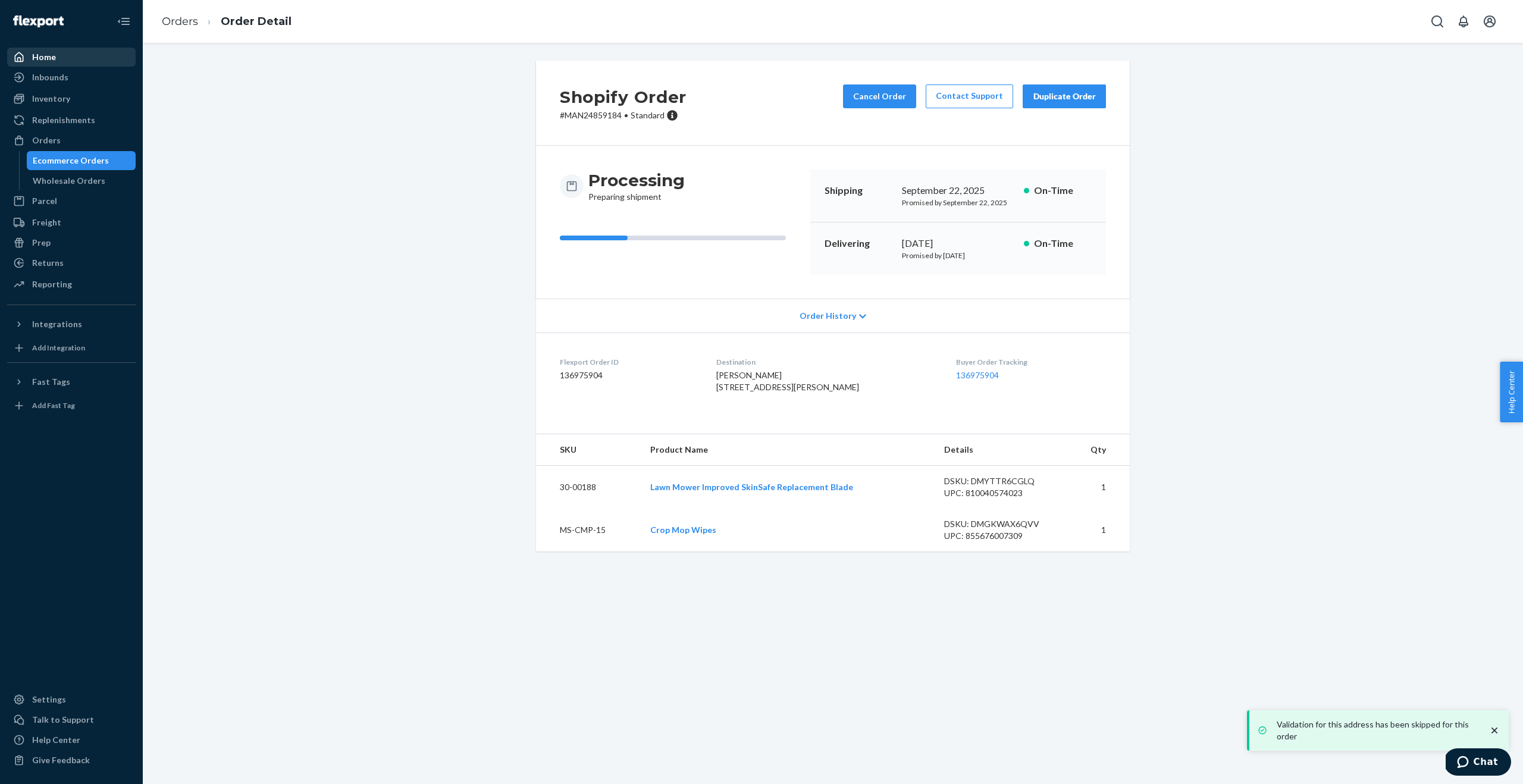
click at [49, 60] on div "Home" at bounding box center [44, 57] width 24 height 12
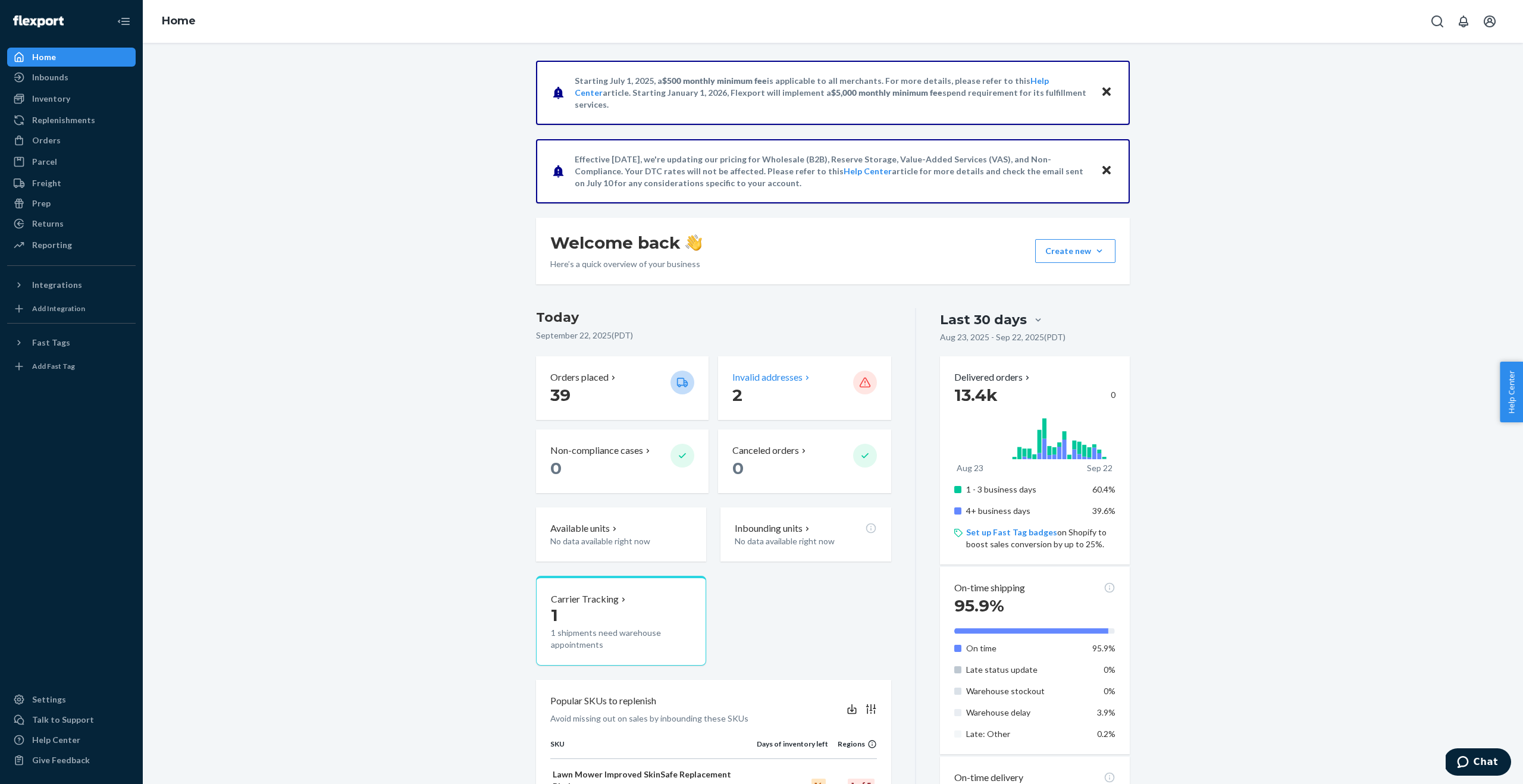
click at [821, 391] on p "2" at bounding box center [787, 395] width 111 height 22
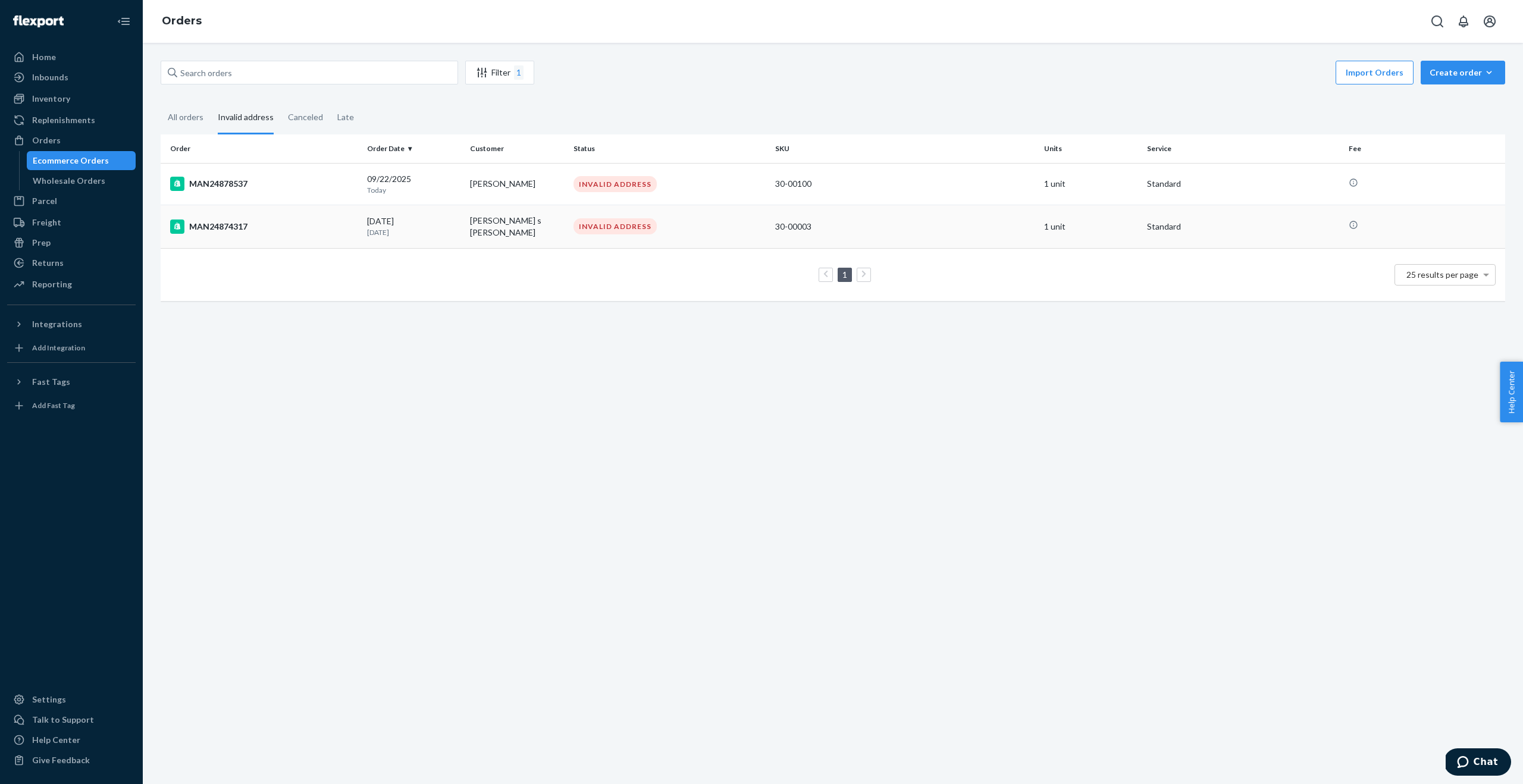
click at [485, 232] on td "[PERSON_NAME] s [PERSON_NAME]" at bounding box center [516, 226] width 103 height 43
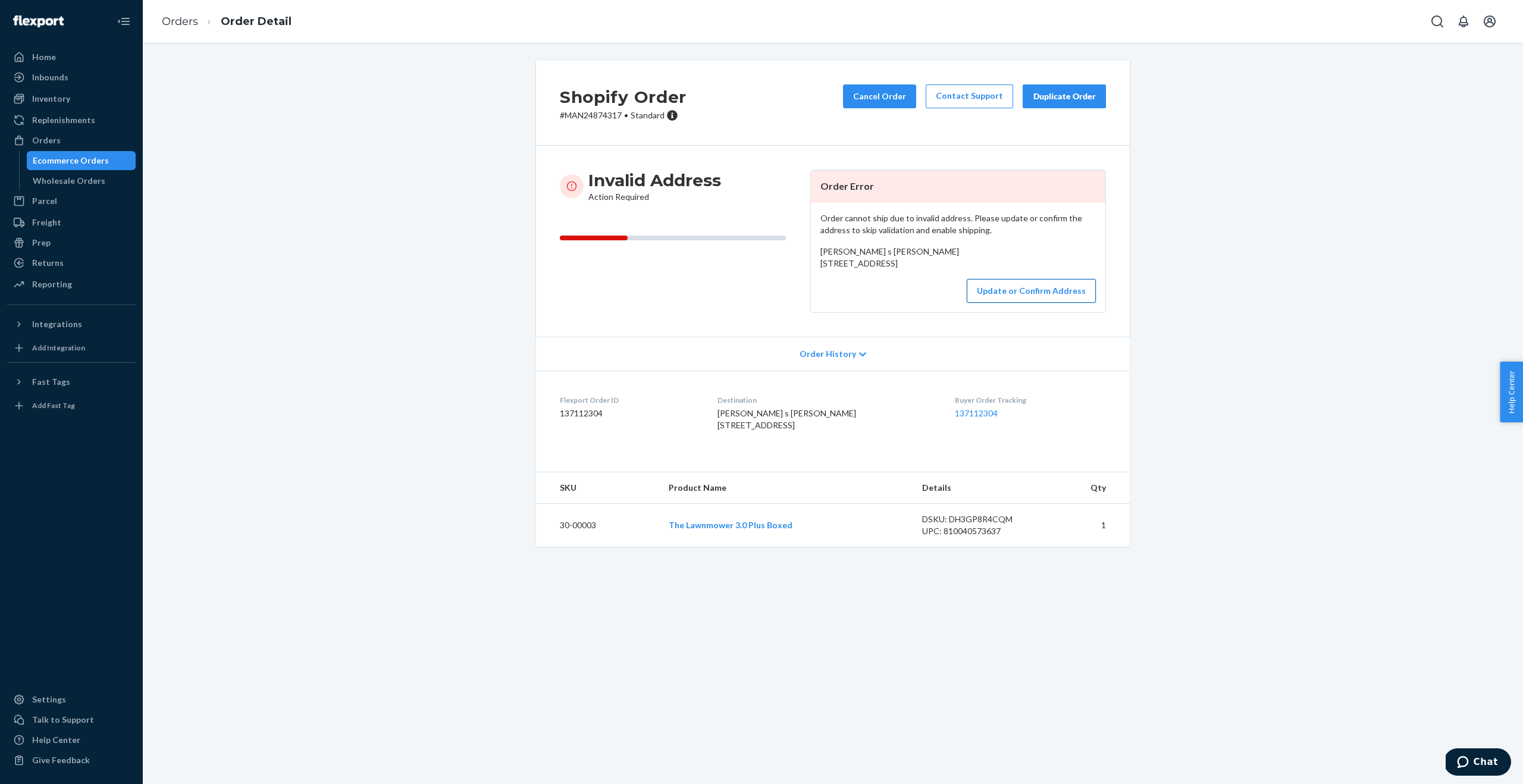
click at [1008, 303] on button "Update or Confirm Address" at bounding box center [1031, 291] width 129 height 24
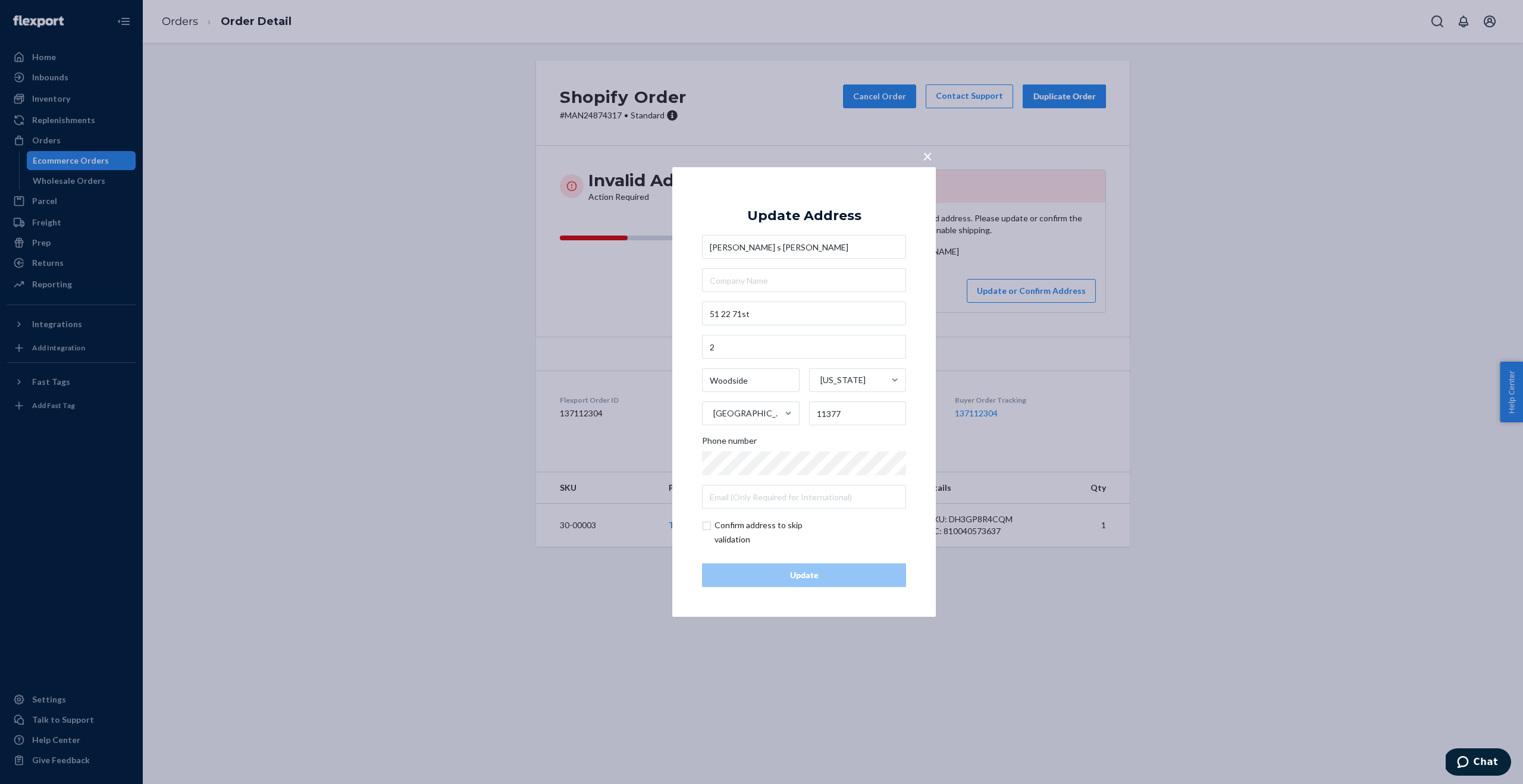
click at [927, 158] on span "×" at bounding box center [927, 156] width 9 height 20
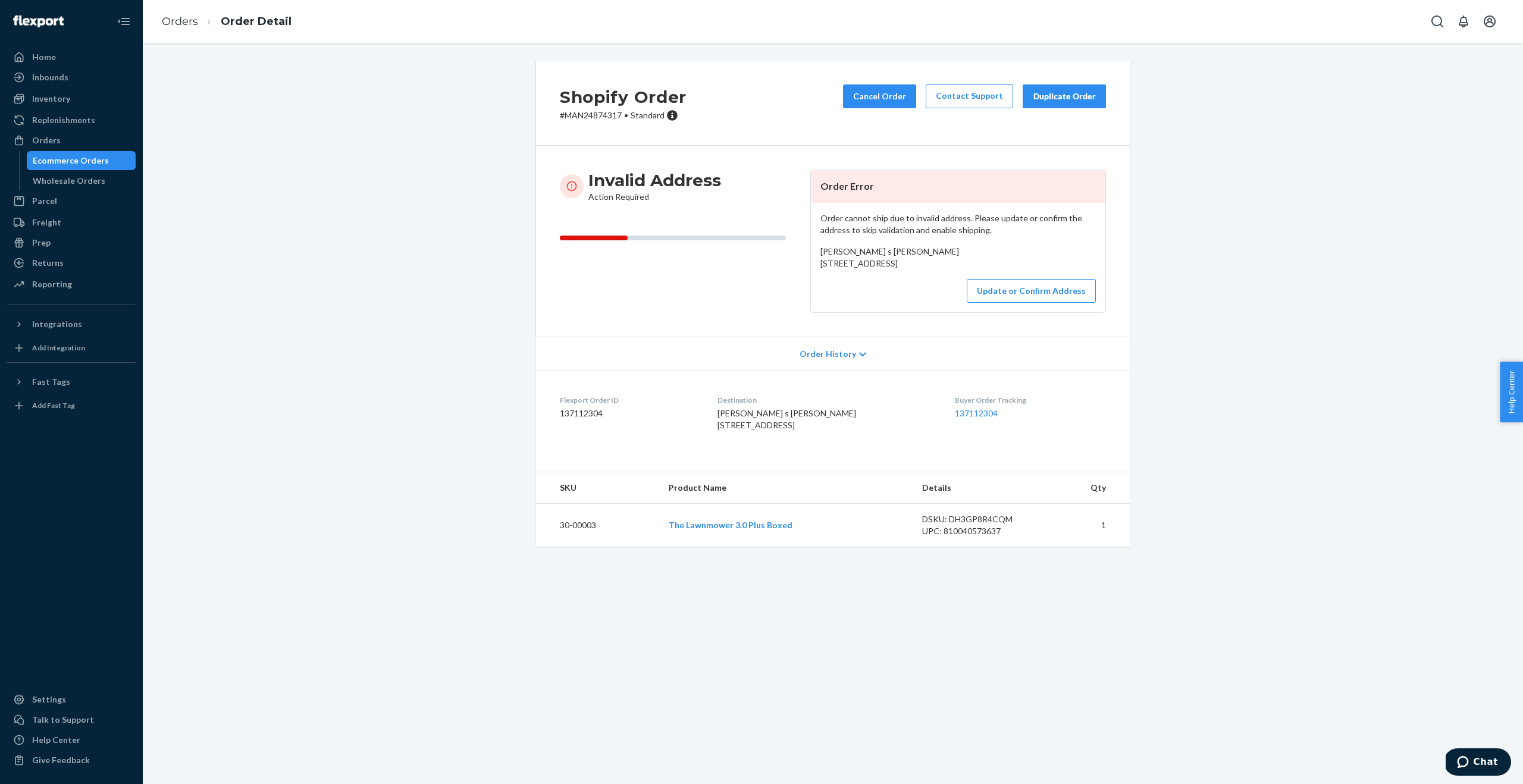
drag, startPoint x: 813, startPoint y: 265, endPoint x: 900, endPoint y: 289, distance: 90.2
click at [900, 289] on div "Order cannot ship due to invalid address. Please update or confirm the address …" at bounding box center [958, 257] width 294 height 109
click at [1073, 303] on button "Update or Confirm Address" at bounding box center [1031, 291] width 129 height 24
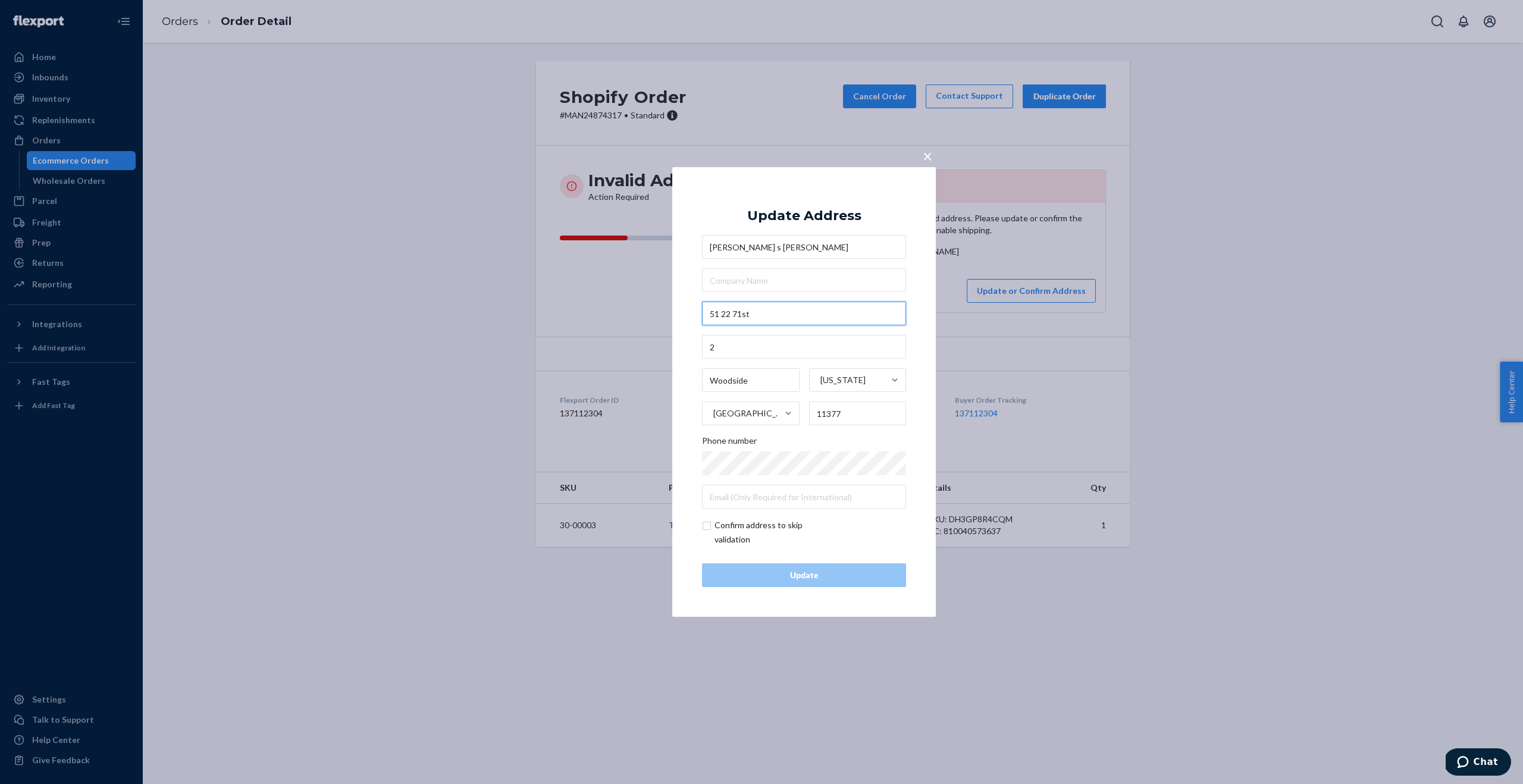
click at [722, 313] on input "51 22 71st" at bounding box center [804, 314] width 204 height 24
type input "51-22 71st"
click at [848, 289] on input "text" at bounding box center [804, 280] width 204 height 24
click at [875, 576] on div "Update" at bounding box center [804, 575] width 183 height 12
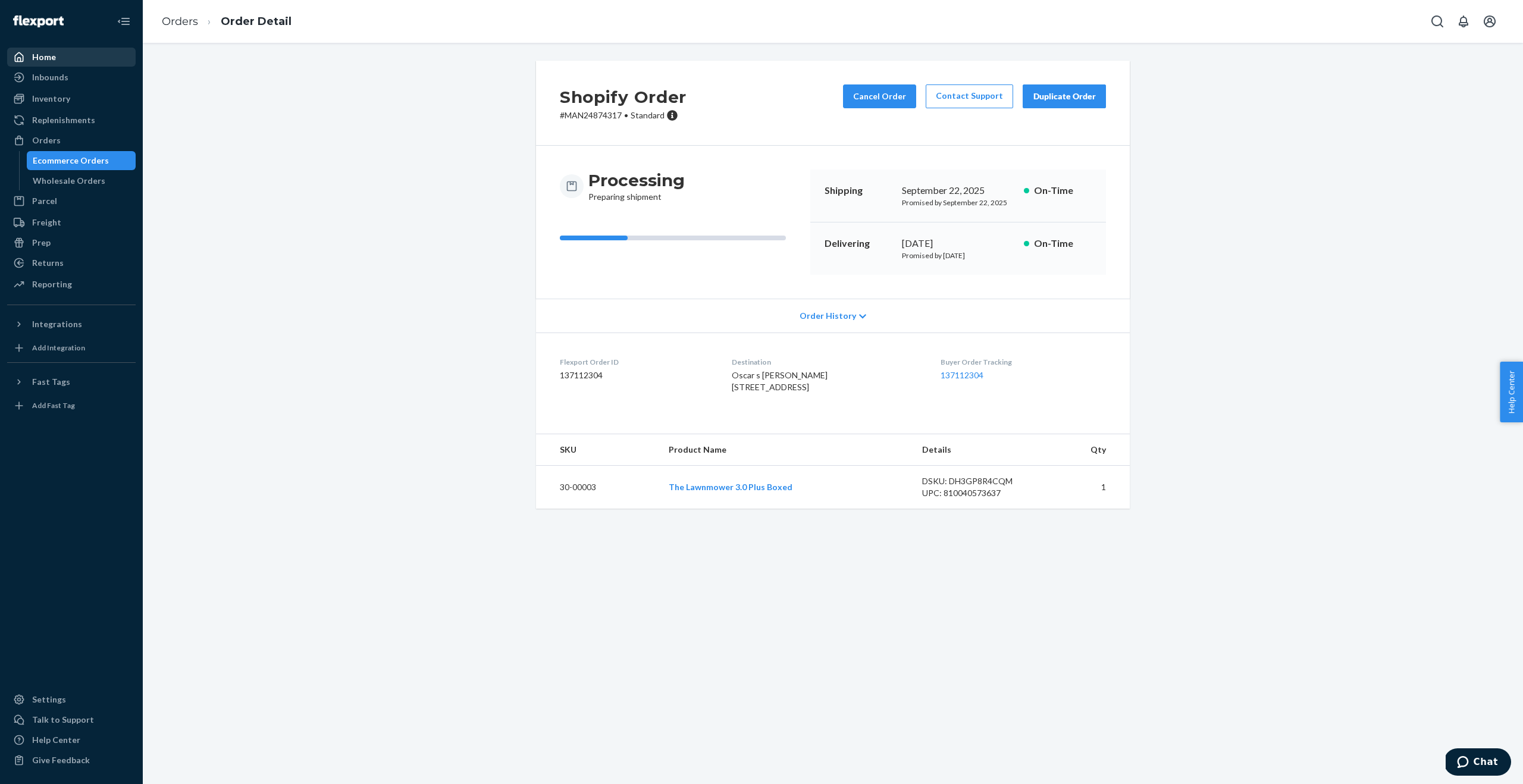
click at [52, 62] on div "Home" at bounding box center [44, 57] width 24 height 12
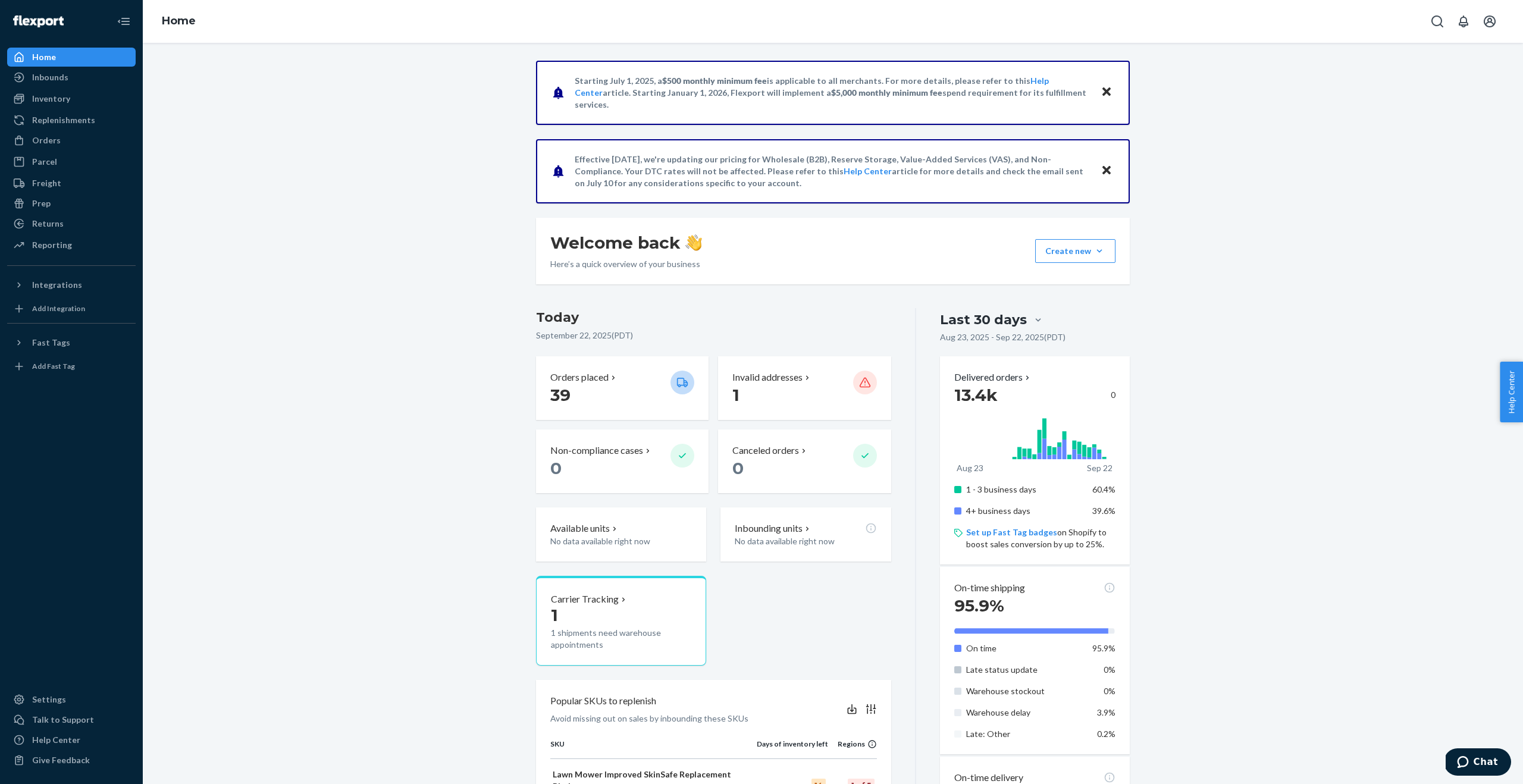
click at [78, 61] on div "Home" at bounding box center [71, 58] width 126 height 17
click at [851, 388] on div "Invalid addresses 1" at bounding box center [804, 388] width 144 height 35
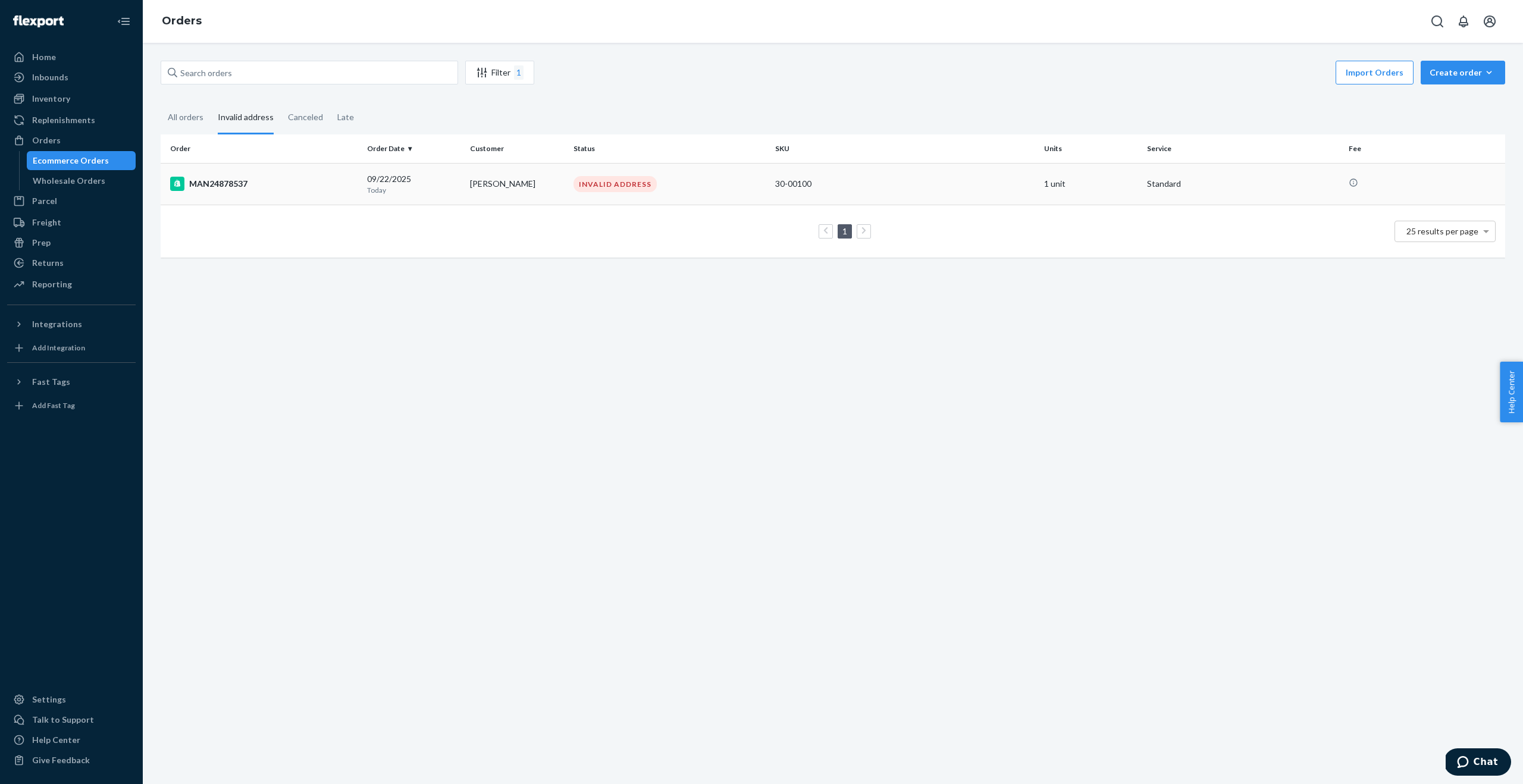
click at [633, 185] on div "INVALID ADDRESS" at bounding box center [616, 183] width 83 height 16
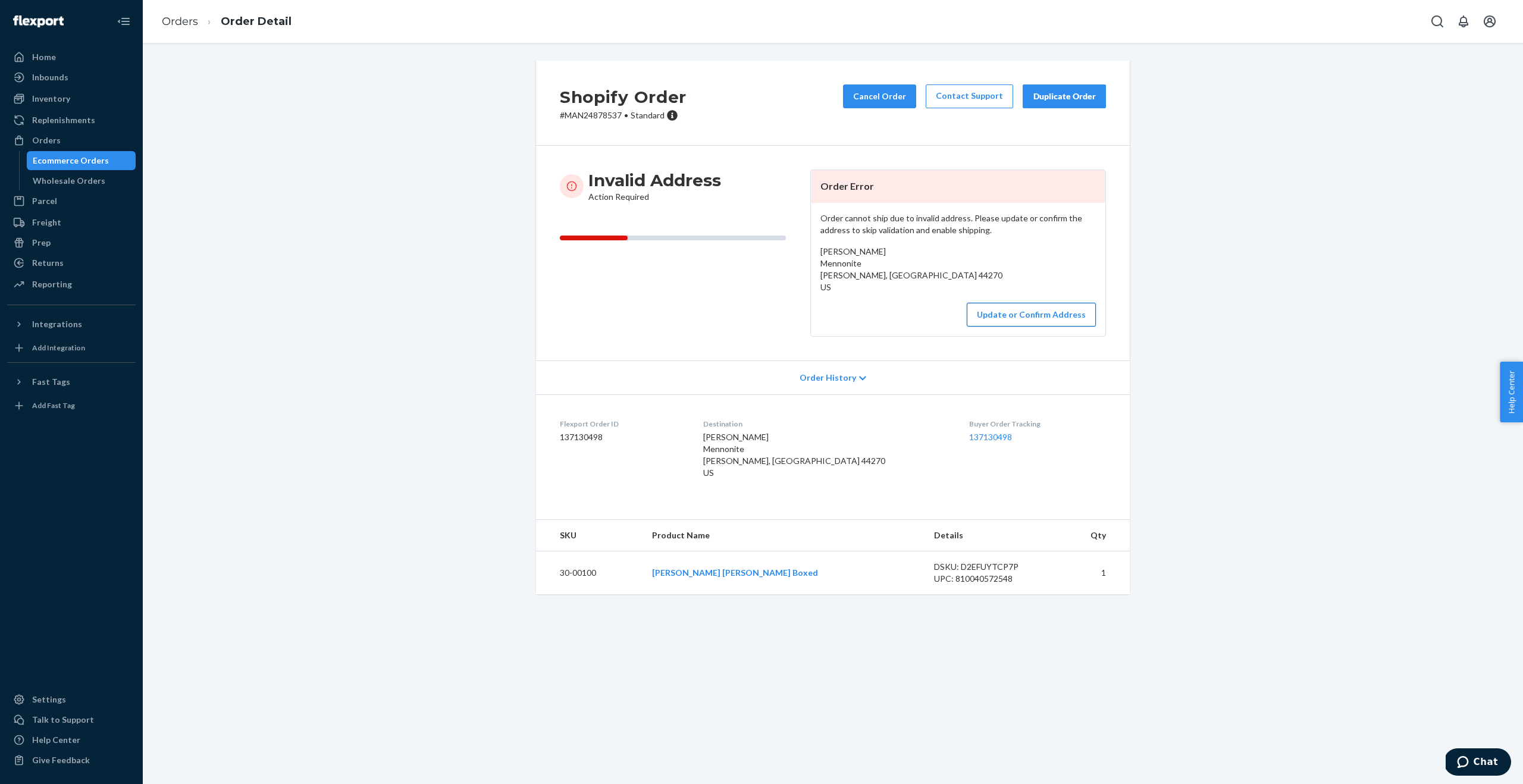
click at [1008, 313] on button "Update or Confirm Address" at bounding box center [1031, 314] width 129 height 24
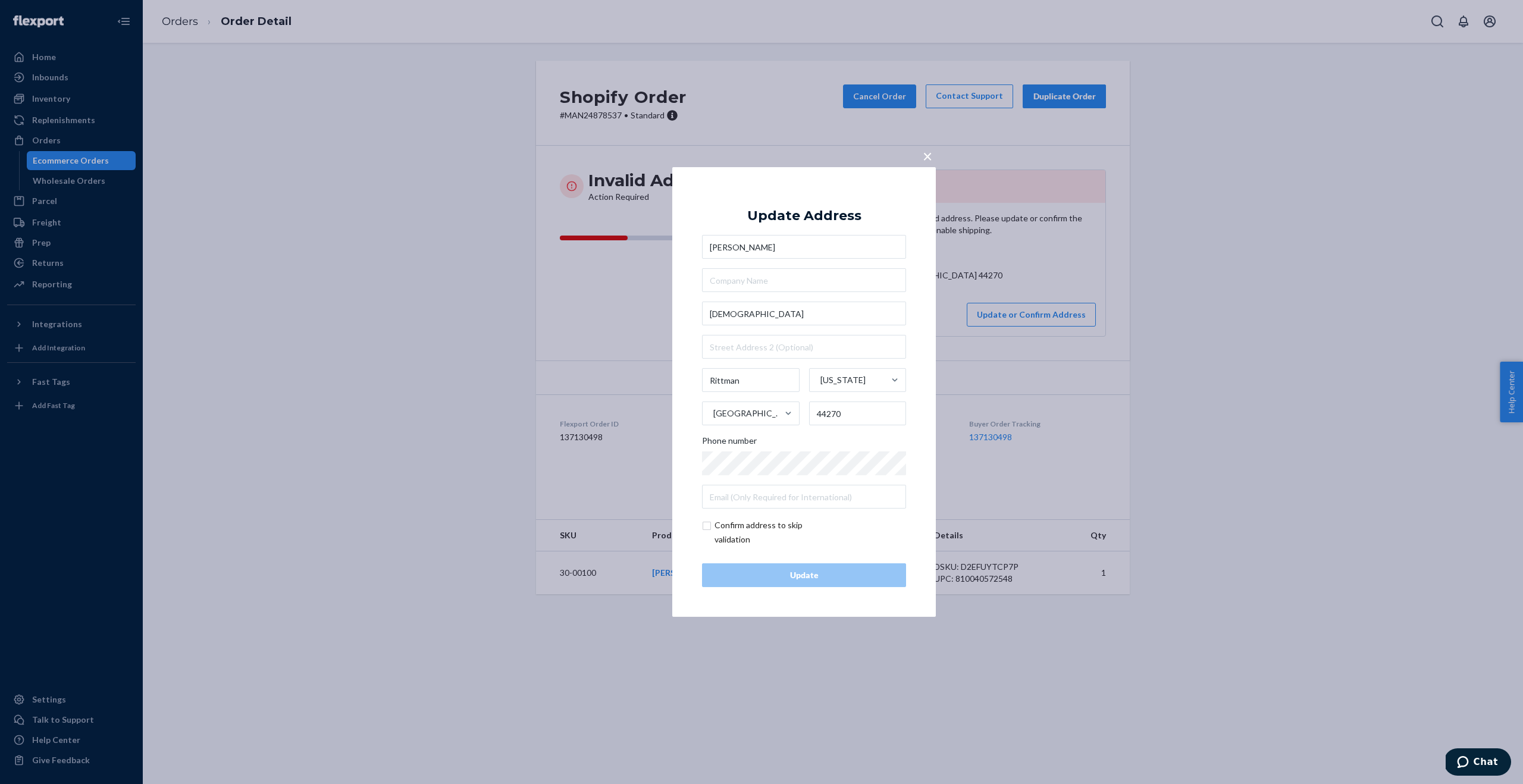
click at [931, 165] on span "×" at bounding box center [927, 156] width 9 height 20
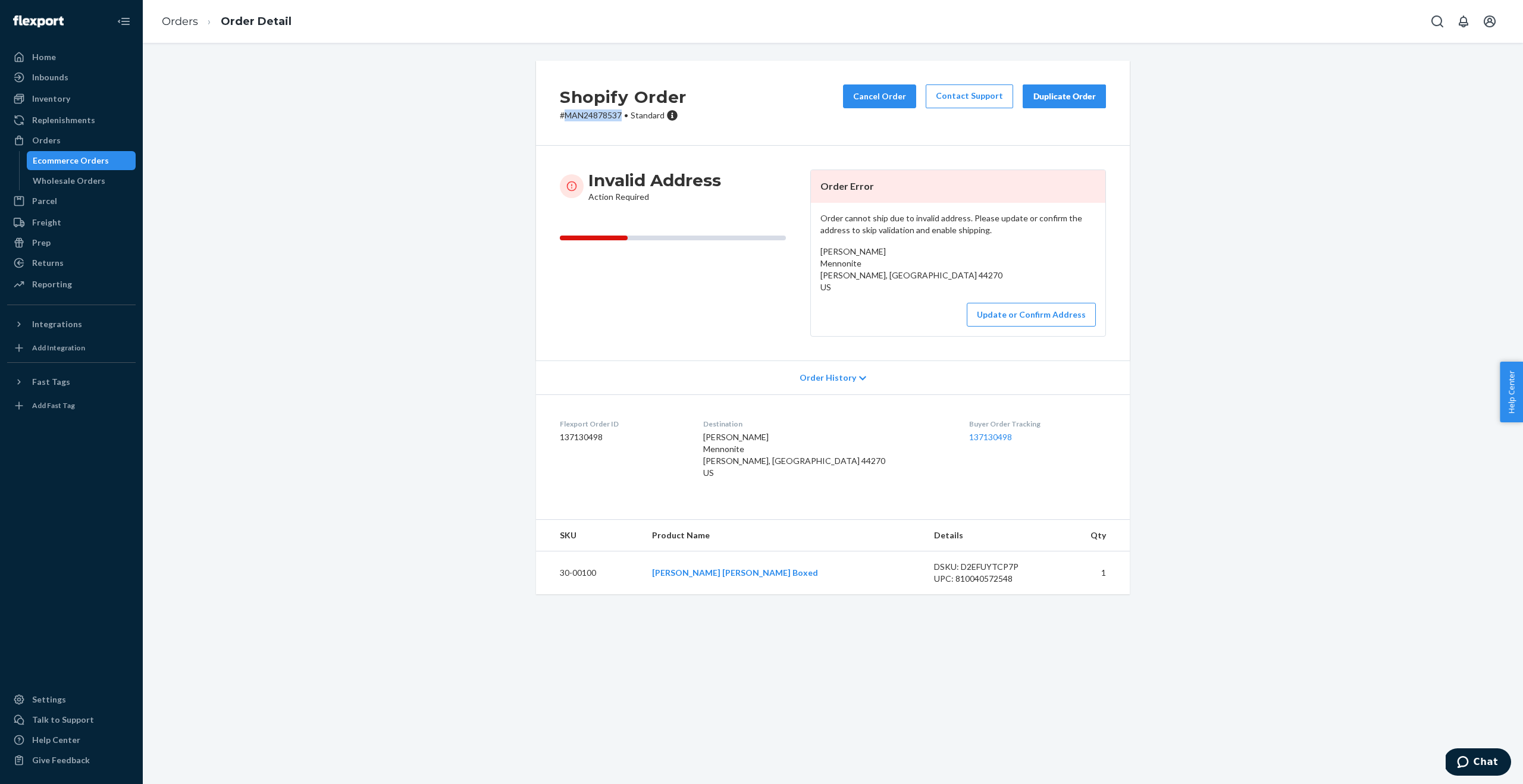
drag, startPoint x: 624, startPoint y: 118, endPoint x: 565, endPoint y: 118, distance: 59.0
click at [565, 118] on p "# MAN24878537 • Standard" at bounding box center [623, 115] width 127 height 12
copy p "MAN24878537"
